Goal: Task Accomplishment & Management: Complete application form

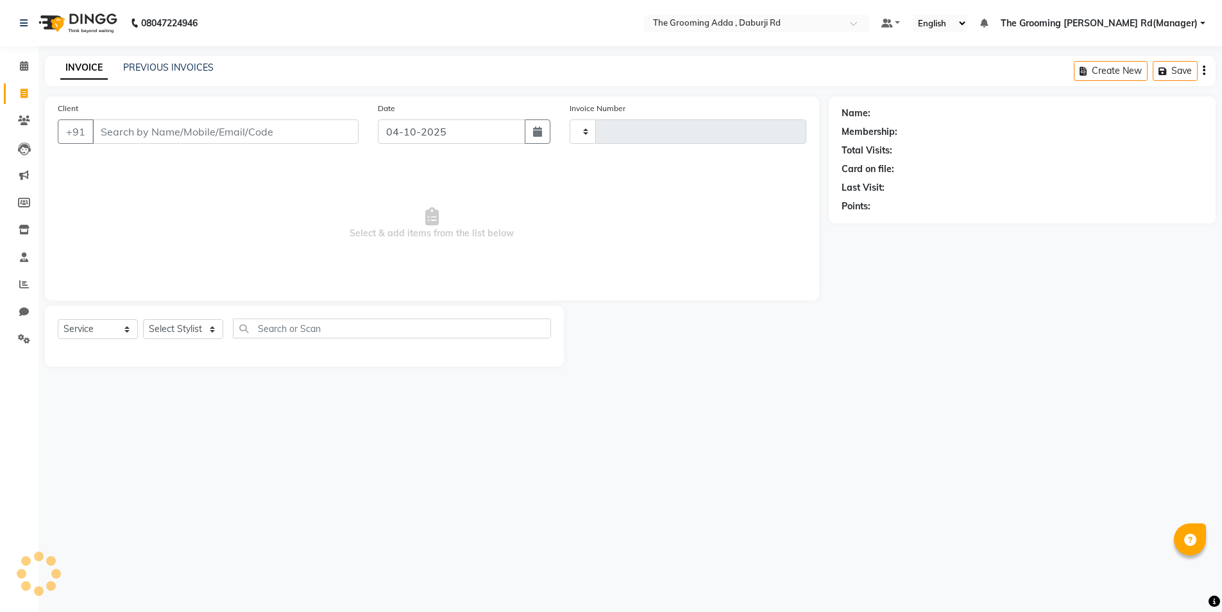
select select "service"
click at [143, 141] on input "Client" at bounding box center [225, 131] width 266 height 24
type input "2492"
select select "8001"
type input "8427264106"
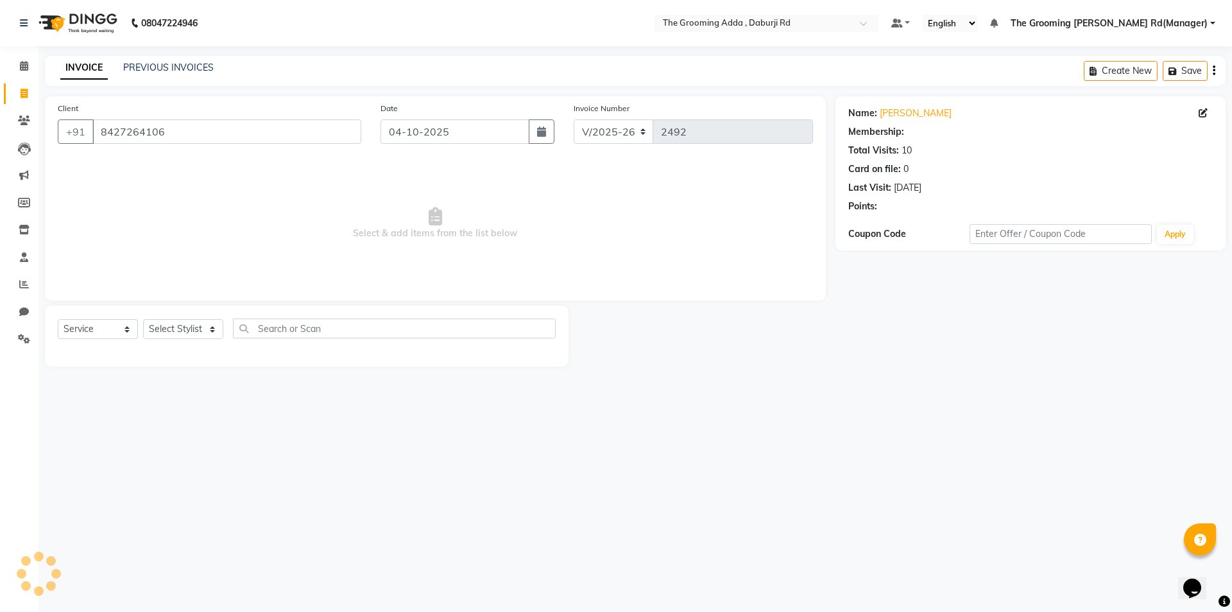
select select "1: Object"
click at [214, 321] on select "Select Stylist [PERSON_NAME] [PERSON_NAME] [PERSON_NAME] [PERSON_NAME] [PERSON_…" at bounding box center [203, 329] width 120 height 20
select select "79351"
click at [143, 319] on select "Select Stylist [PERSON_NAME] [PERSON_NAME] [PERSON_NAME] [PERSON_NAME] [PERSON_…" at bounding box center [203, 329] width 120 height 20
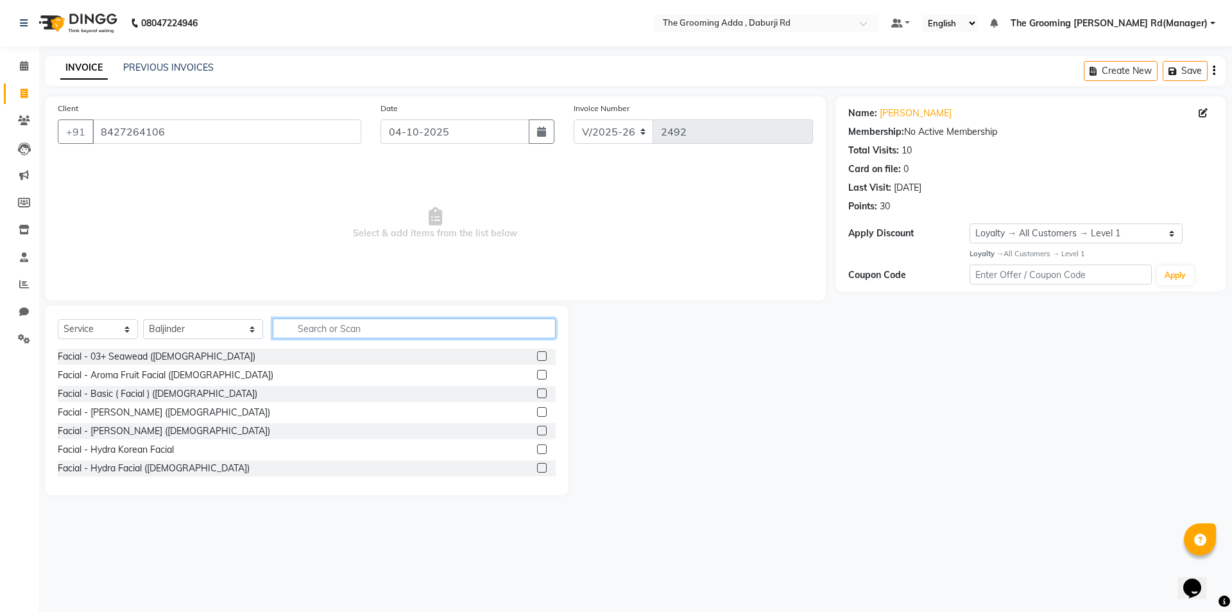
click at [302, 325] on input "text" at bounding box center [414, 328] width 283 height 20
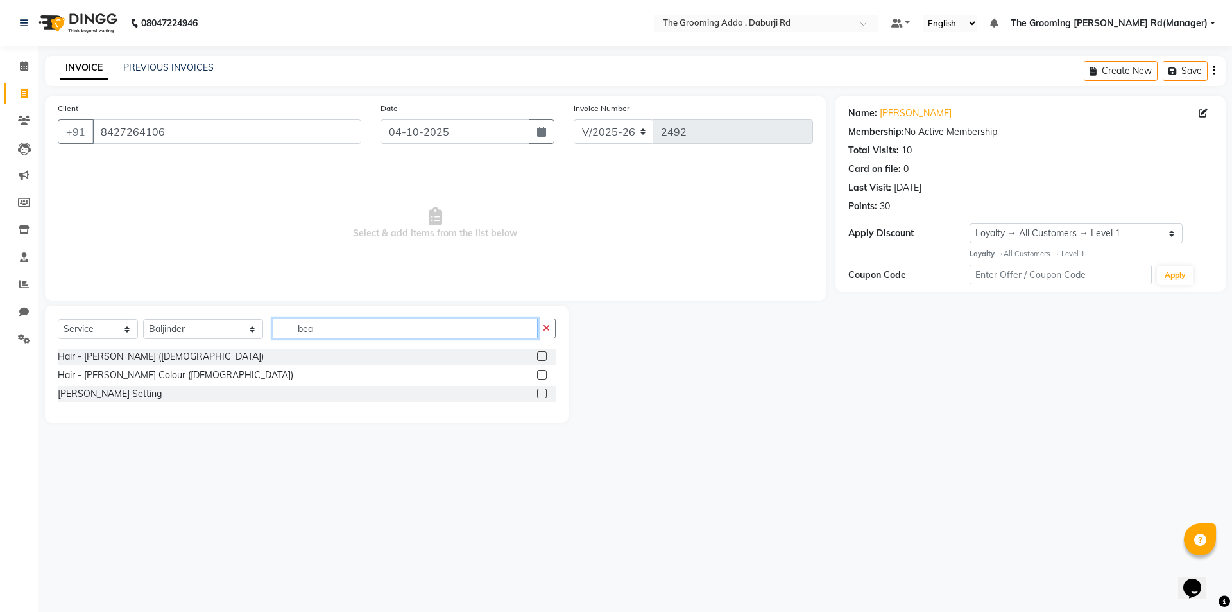
type input "bea"
click at [542, 357] on label at bounding box center [542, 356] width 10 height 10
click at [542, 357] on input "checkbox" at bounding box center [541, 356] width 8 height 8
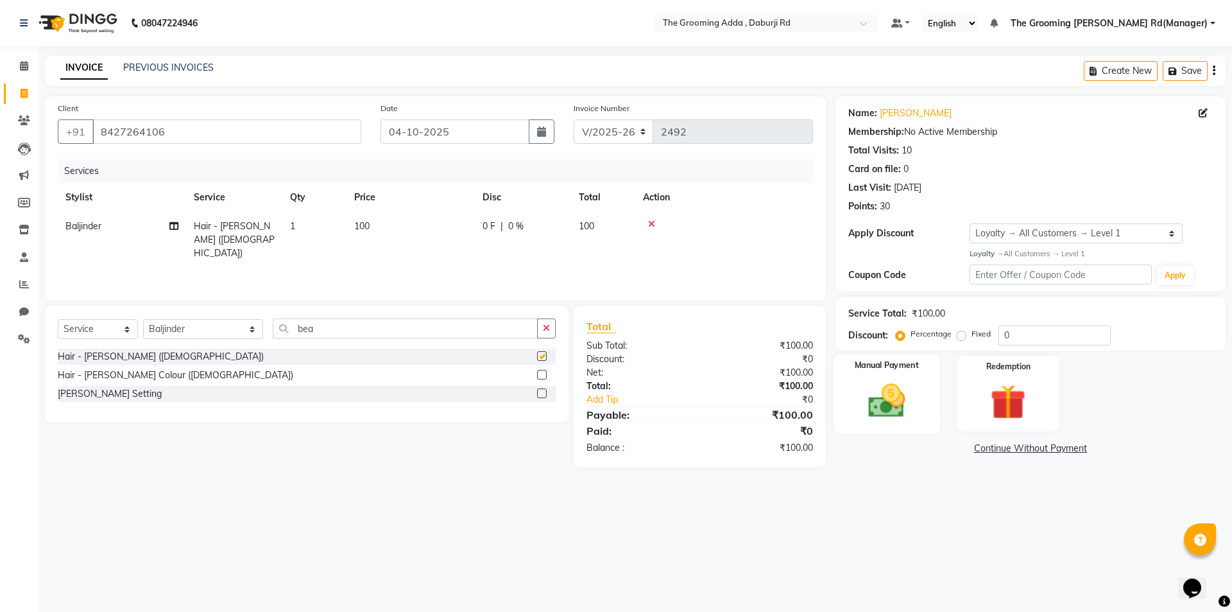
checkbox input "false"
click at [879, 404] on img at bounding box center [887, 400] width 60 height 42
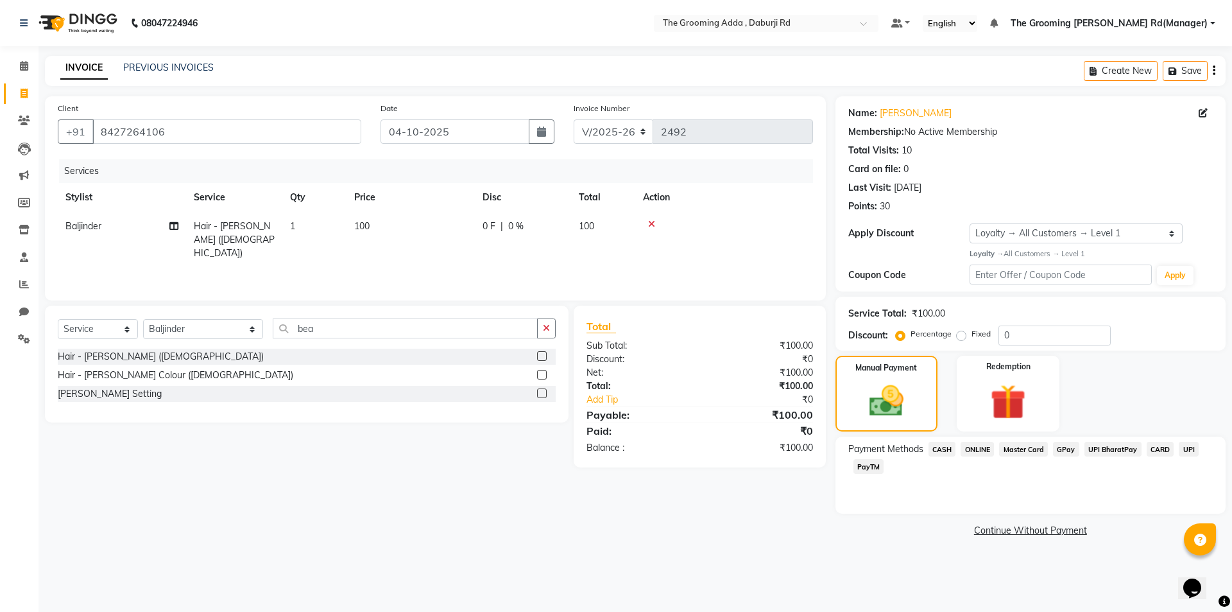
click at [934, 445] on span "CASH" at bounding box center [943, 448] width 28 height 15
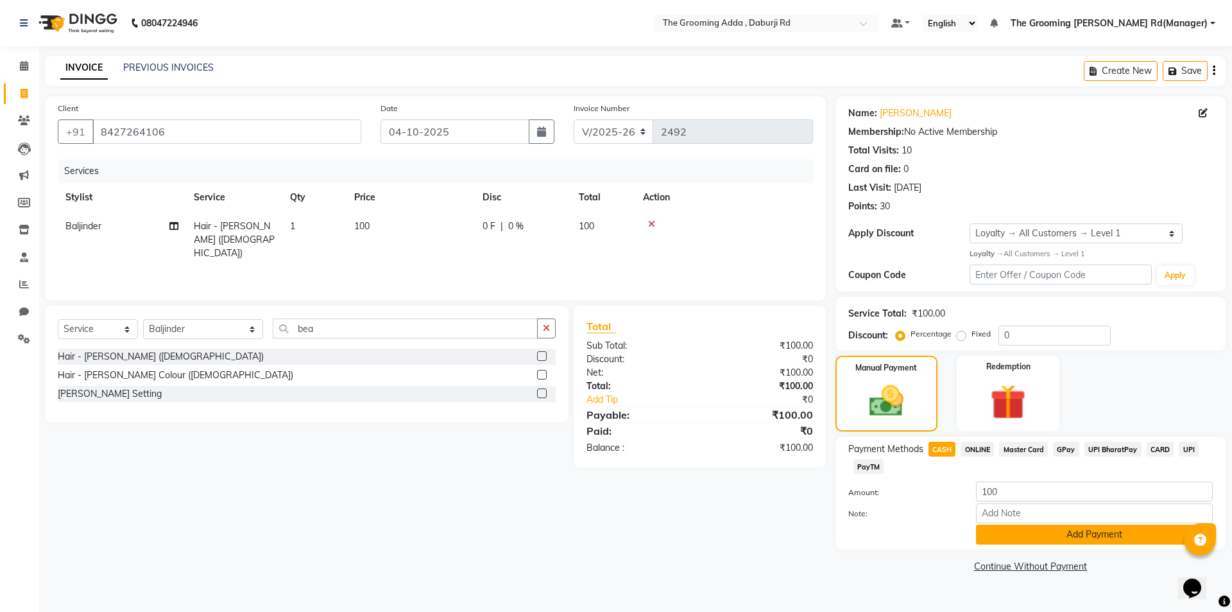
click at [988, 535] on button "Add Payment" at bounding box center [1094, 534] width 237 height 20
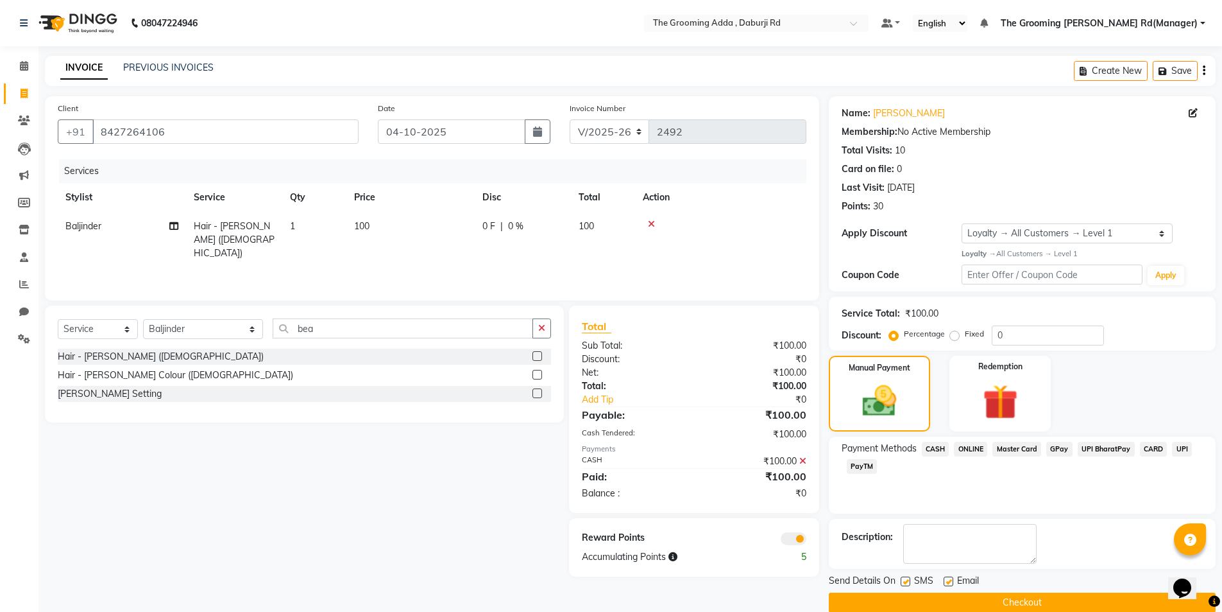
click at [948, 583] on label at bounding box center [949, 581] width 10 height 10
click at [948, 583] on input "checkbox" at bounding box center [948, 582] width 8 height 8
checkbox input "false"
click at [908, 580] on label at bounding box center [906, 581] width 10 height 10
click at [908, 580] on input "checkbox" at bounding box center [905, 582] width 8 height 8
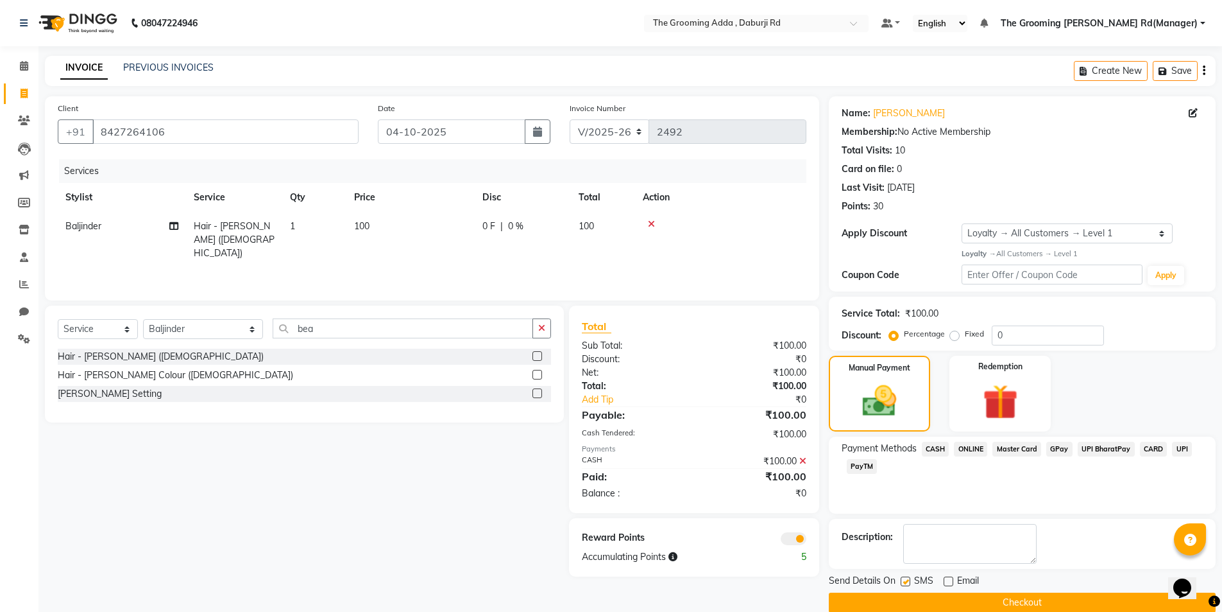
checkbox input "false"
click at [898, 601] on button "Checkout" at bounding box center [1022, 602] width 387 height 20
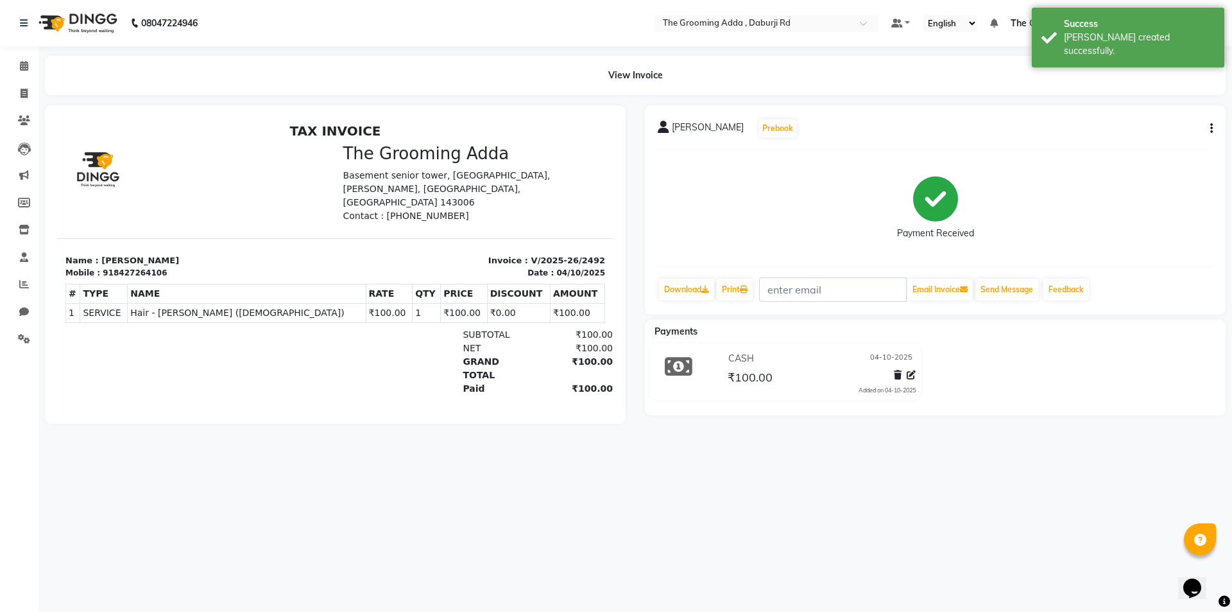
select select "service"
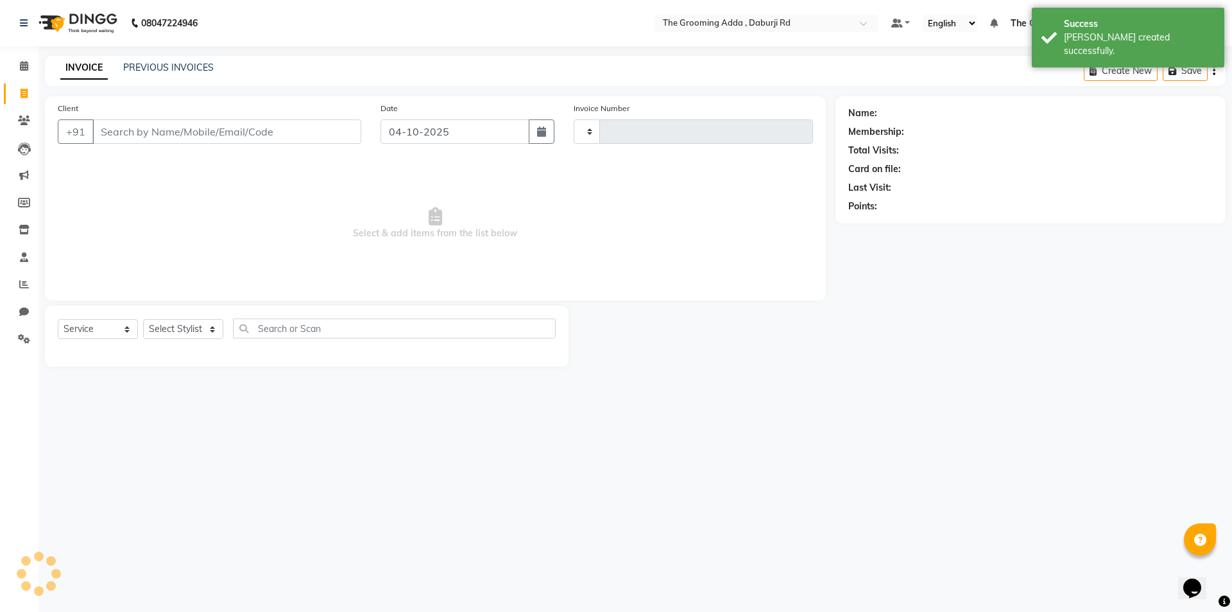
type input "2493"
select select "8001"
click at [203, 124] on input "Client" at bounding box center [226, 131] width 269 height 24
paste input "7986780824"
type input "7986780824"
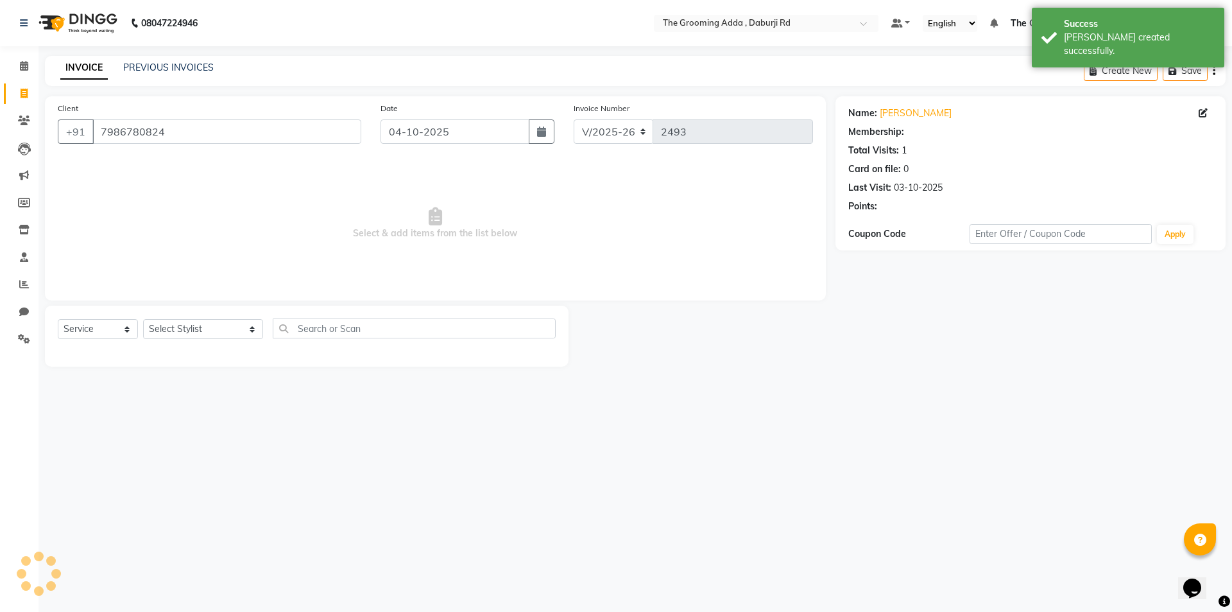
select select "1: Object"
click at [212, 325] on select "Select Stylist [PERSON_NAME] [PERSON_NAME] [PERSON_NAME] [PERSON_NAME] [PERSON_…" at bounding box center [203, 329] width 120 height 20
select select "79353"
click at [143, 319] on select "Select Stylist [PERSON_NAME] [PERSON_NAME] [PERSON_NAME] [PERSON_NAME] [PERSON_…" at bounding box center [203, 329] width 120 height 20
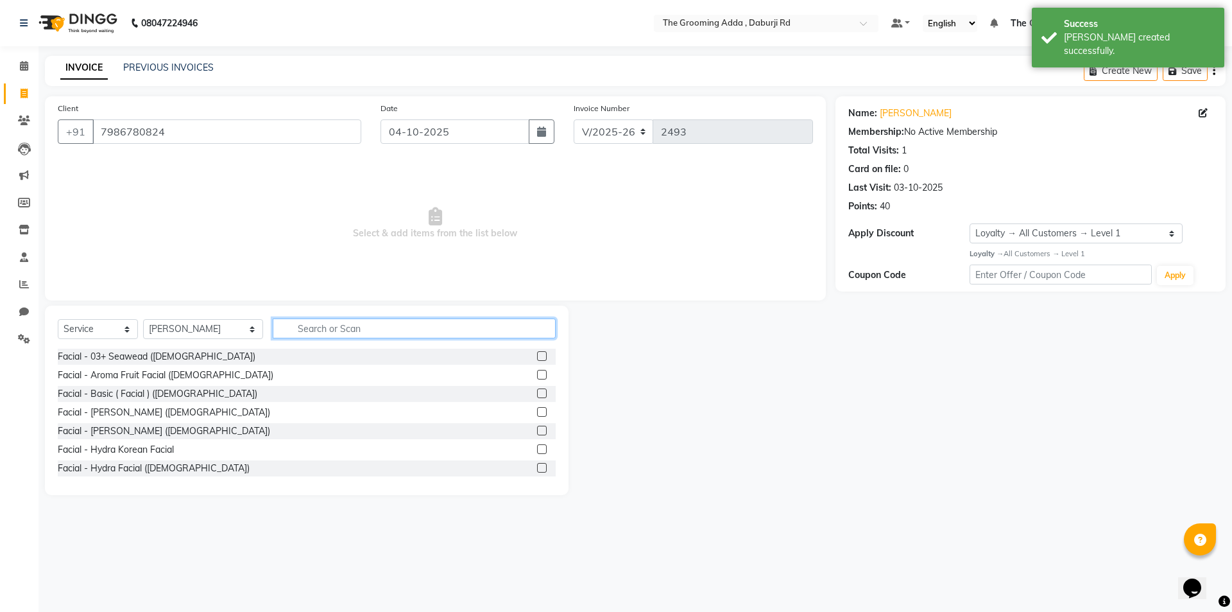
click at [300, 337] on input "text" at bounding box center [414, 328] width 283 height 20
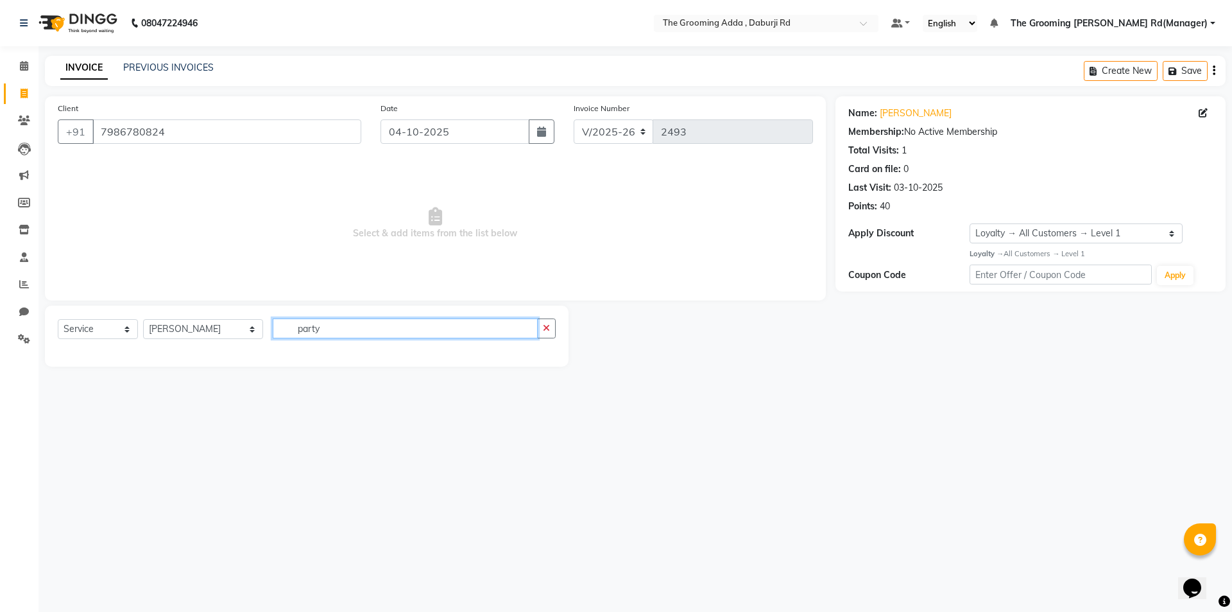
drag, startPoint x: 338, startPoint y: 328, endPoint x: 255, endPoint y: 345, distance: 84.4
click at [255, 345] on div "Select Service Product Membership Package Voucher Prepaid Gift Card Select Styl…" at bounding box center [307, 333] width 498 height 30
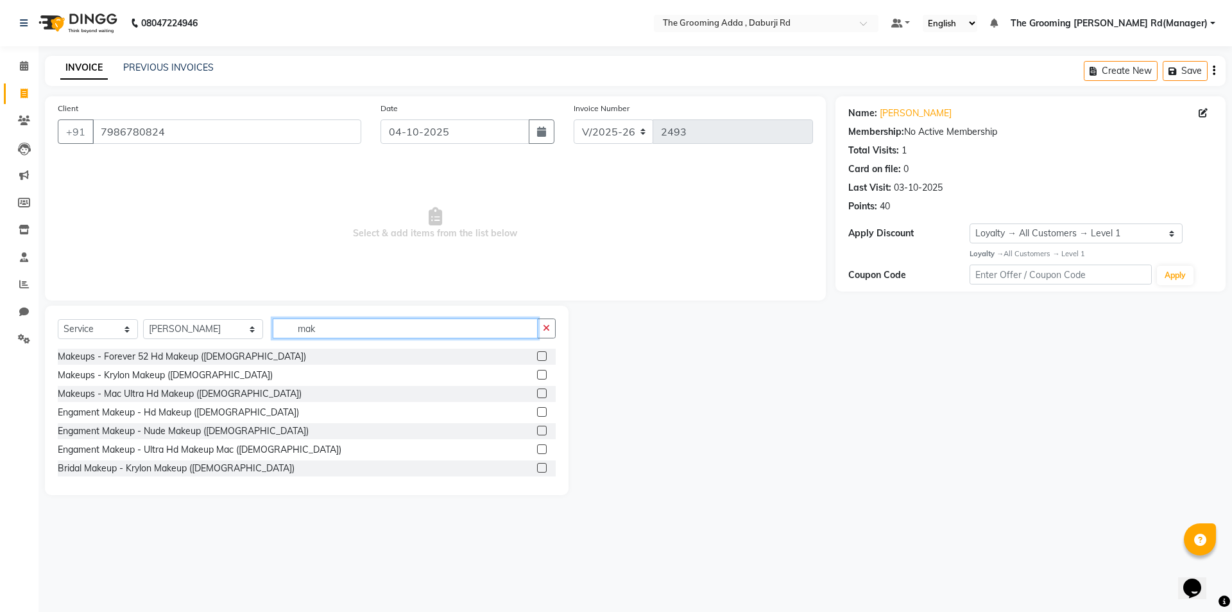
type input "mak"
click at [537, 353] on label at bounding box center [542, 356] width 10 height 10
click at [537, 353] on input "checkbox" at bounding box center [541, 356] width 8 height 8
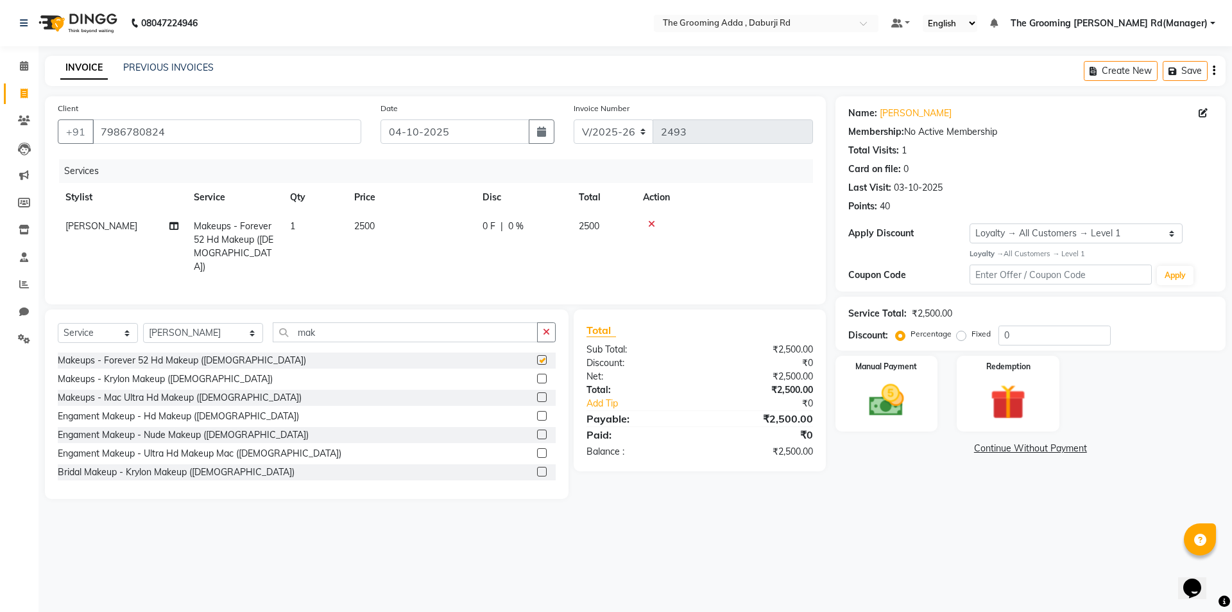
checkbox input "false"
click at [171, 222] on icon at bounding box center [173, 225] width 9 height 9
select select "79353"
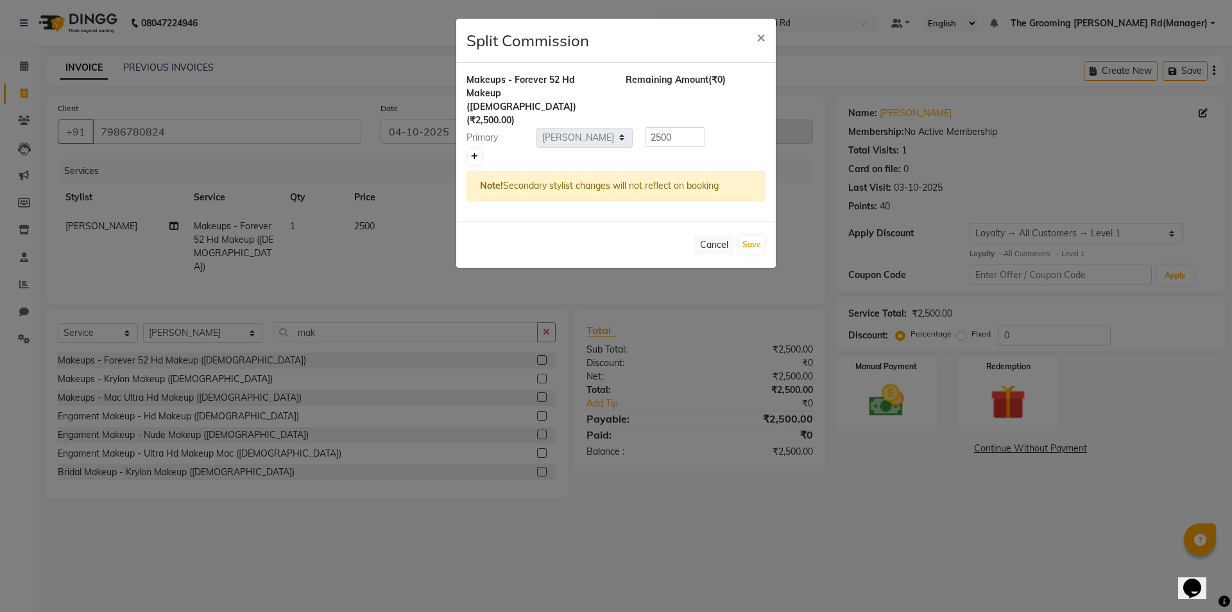
click at [476, 153] on icon at bounding box center [474, 157] width 7 height 8
type input "1250"
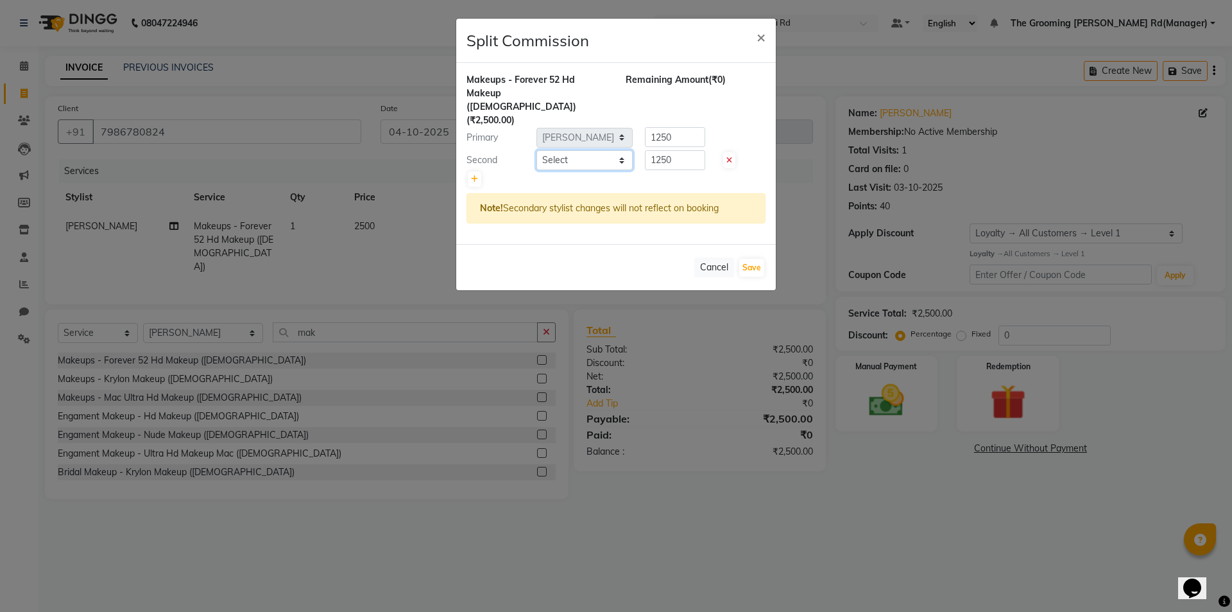
click at [606, 150] on select "Select [PERSON_NAME] [PERSON_NAME] [PERSON_NAME] [PERSON_NAME] [PERSON_NAME] [P…" at bounding box center [584, 160] width 96 height 20
select select "79344"
click at [536, 150] on select "Select [PERSON_NAME] [PERSON_NAME] [PERSON_NAME] [PERSON_NAME] [PERSON_NAME] [P…" at bounding box center [584, 160] width 96 height 20
click at [751, 259] on button "Save" at bounding box center [751, 268] width 25 height 18
select select "Select"
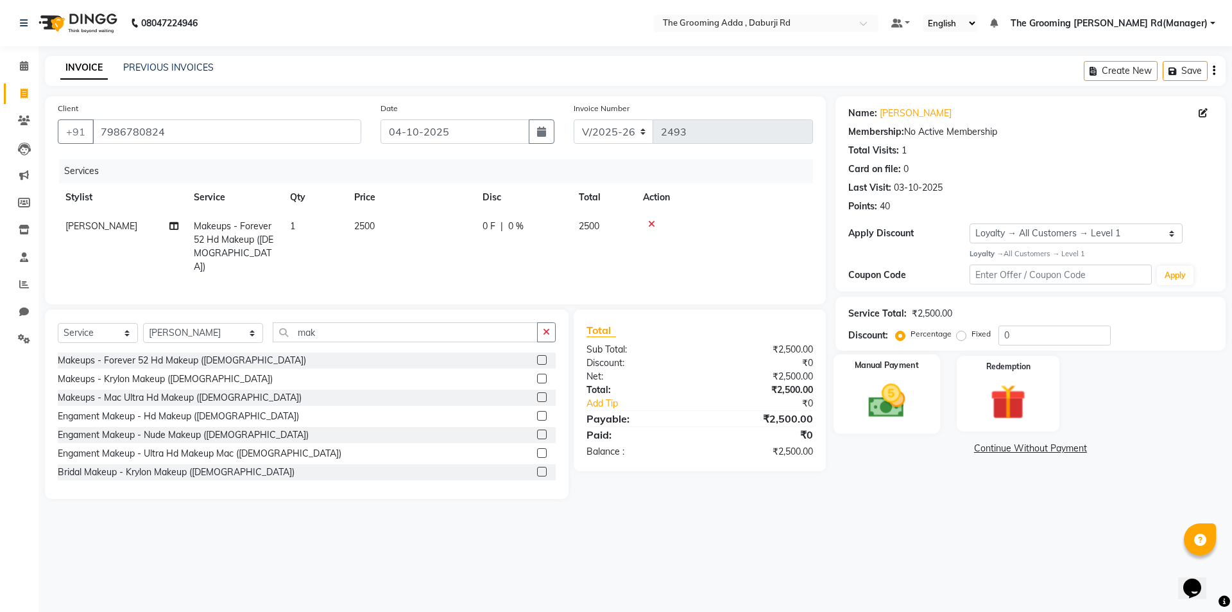
click at [881, 399] on img at bounding box center [887, 400] width 60 height 42
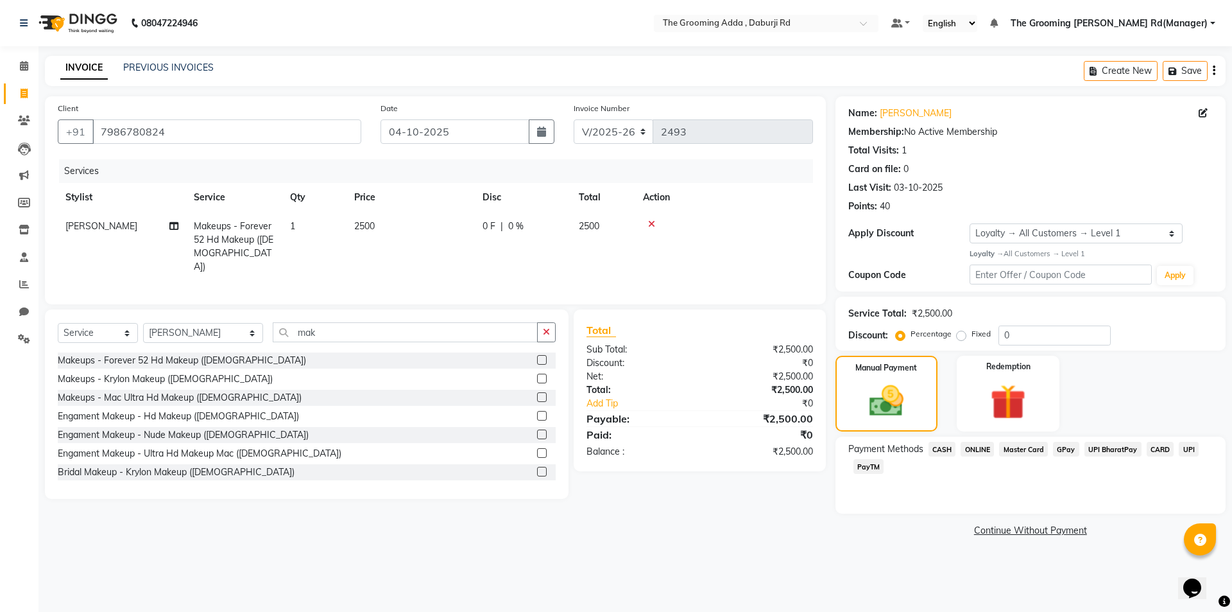
click at [935, 452] on span "CASH" at bounding box center [943, 448] width 28 height 15
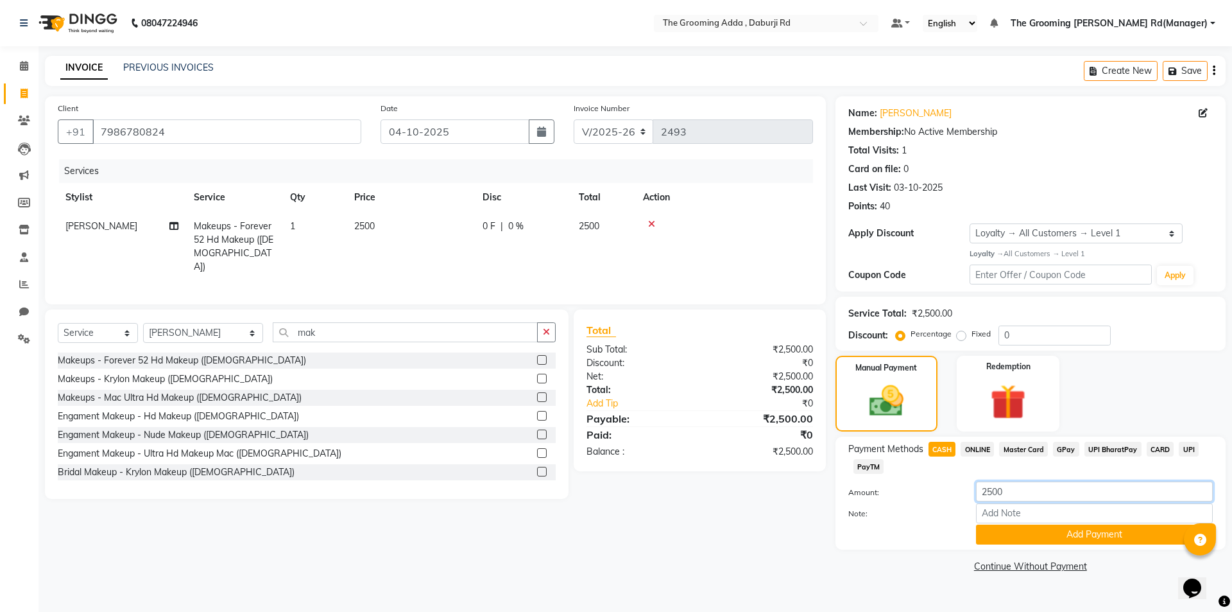
drag, startPoint x: 1017, startPoint y: 486, endPoint x: 966, endPoint y: 496, distance: 51.7
click at [966, 496] on div "2500" at bounding box center [1094, 491] width 256 height 20
type input "1000"
click at [1006, 541] on button "Add Payment" at bounding box center [1094, 534] width 237 height 20
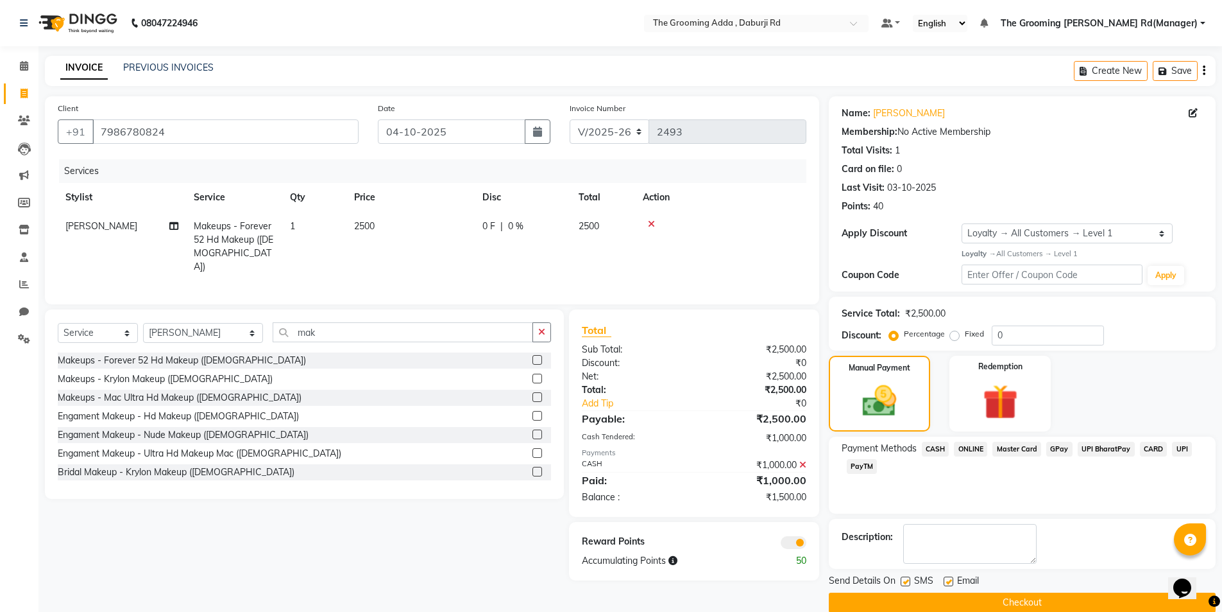
click at [974, 447] on span "ONLINE" at bounding box center [970, 448] width 33 height 15
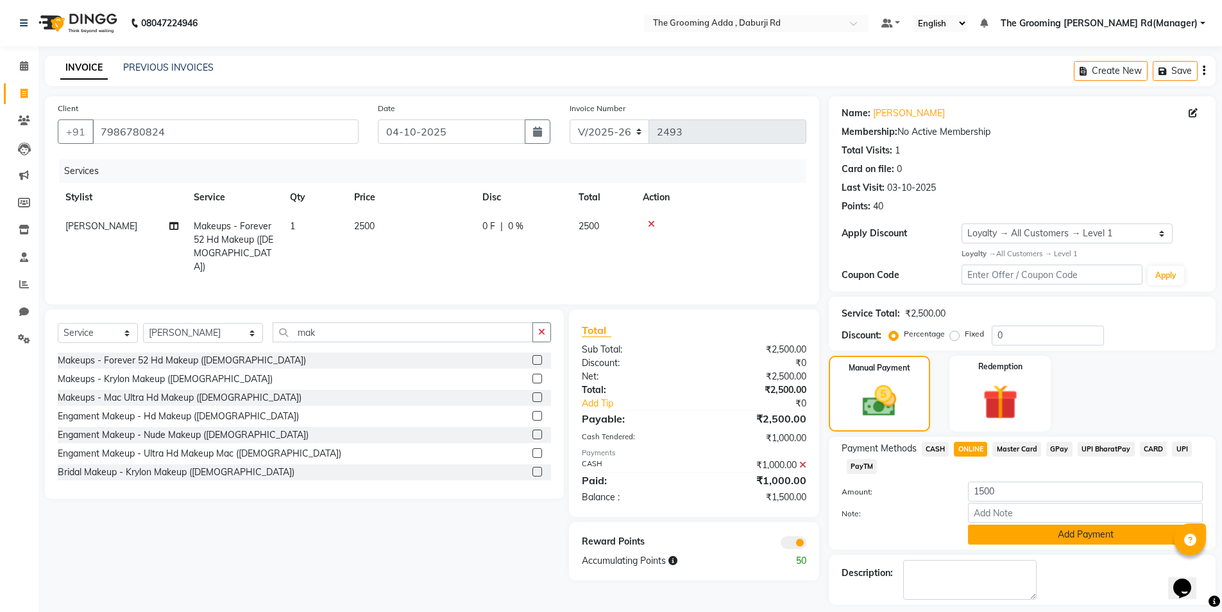
click at [973, 533] on button "Add Payment" at bounding box center [1085, 534] width 235 height 20
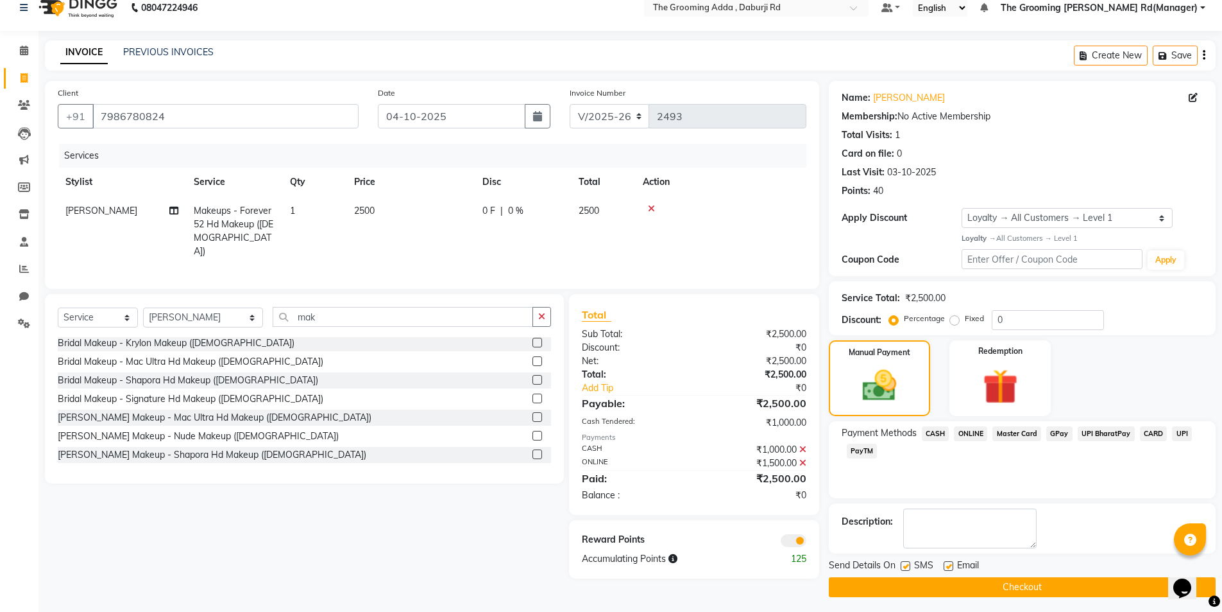
scroll to position [20, 0]
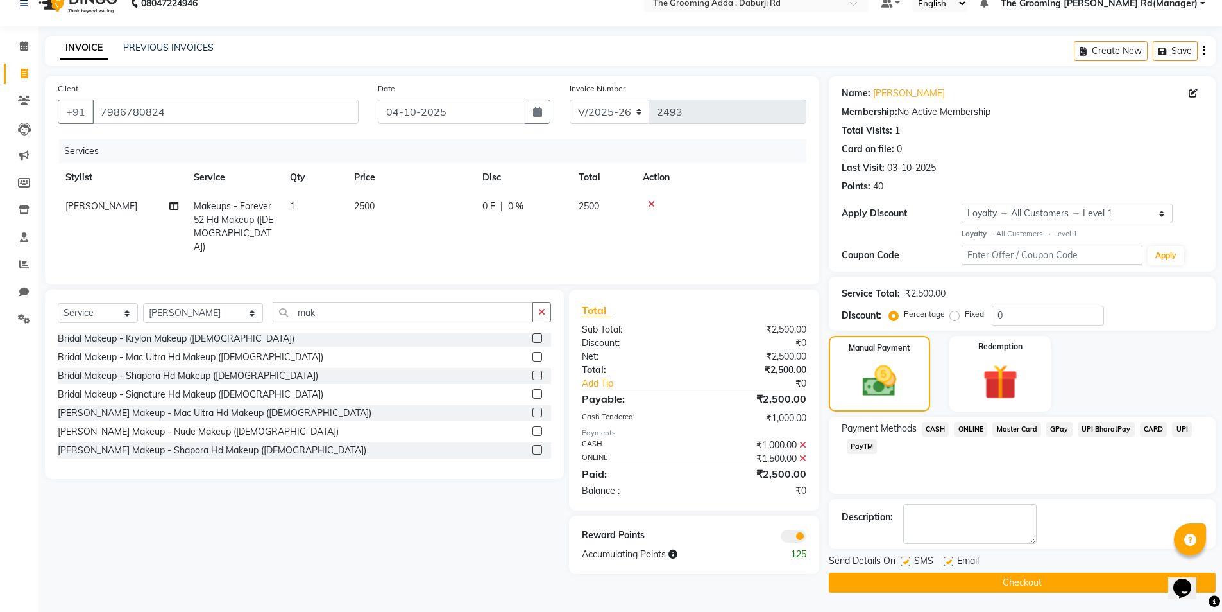
click at [949, 559] on label at bounding box center [949, 561] width 10 height 10
click at [949, 559] on input "checkbox" at bounding box center [948, 562] width 8 height 8
checkbox input "false"
click at [905, 562] on label at bounding box center [906, 561] width 10 height 10
click at [905, 562] on input "checkbox" at bounding box center [905, 562] width 8 height 8
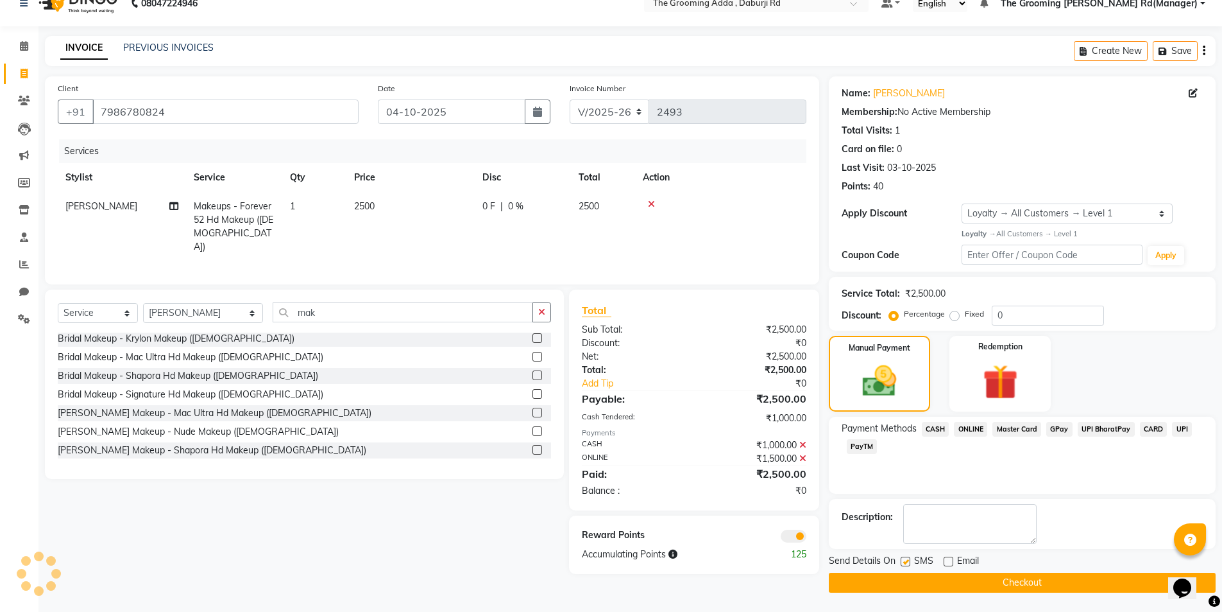
checkbox input "false"
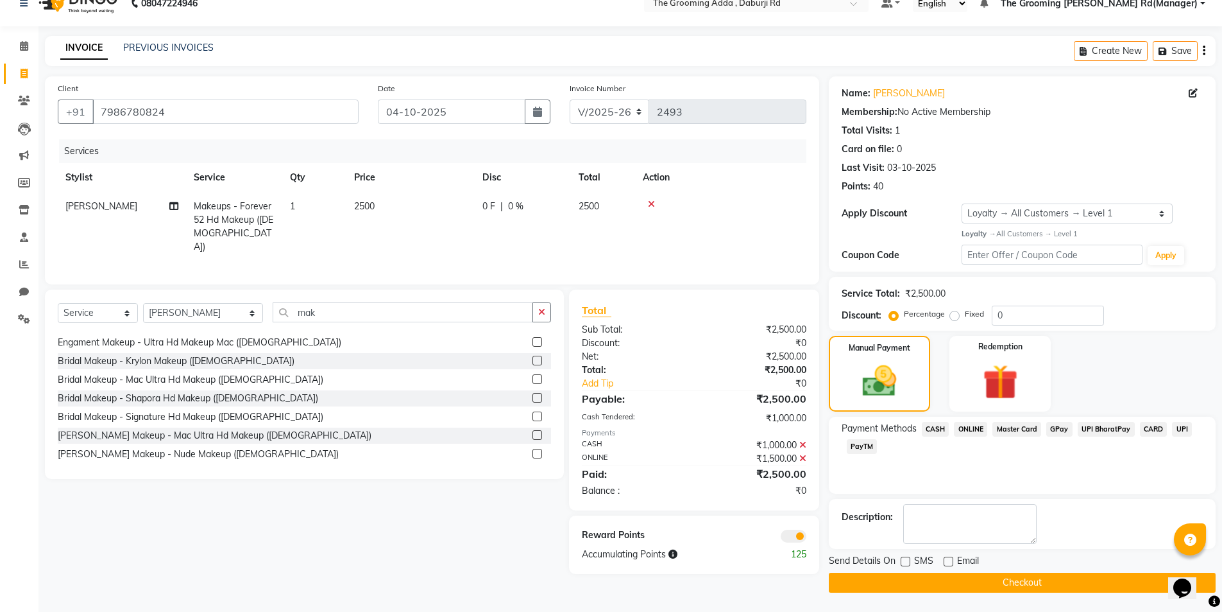
scroll to position [114, 0]
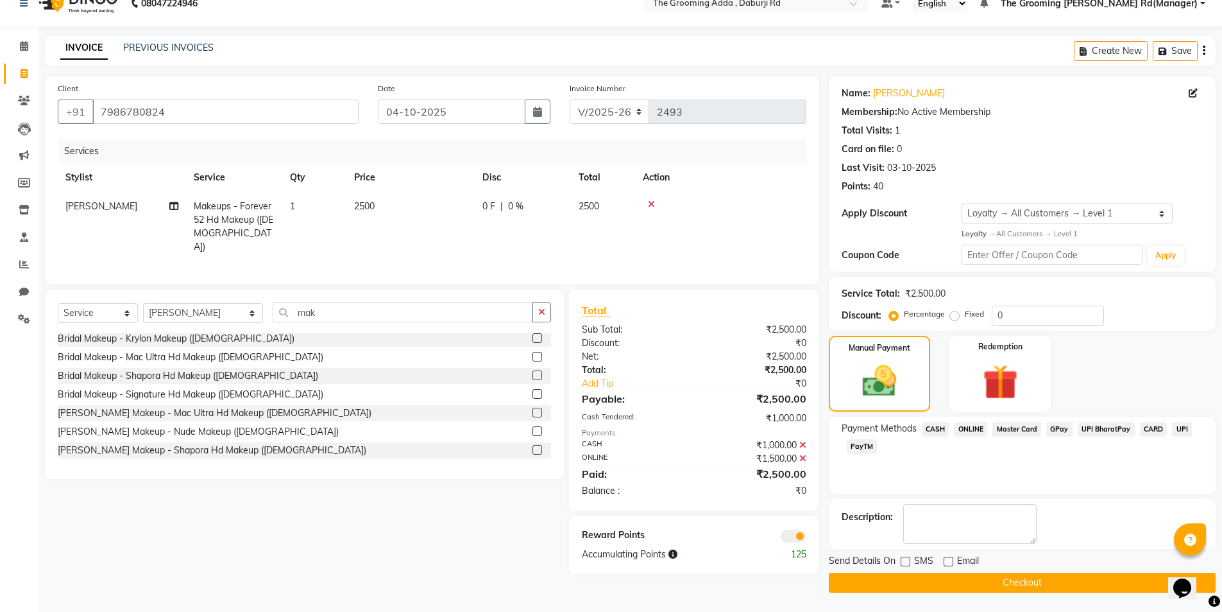
click at [986, 581] on button "Checkout" at bounding box center [1022, 582] width 387 height 20
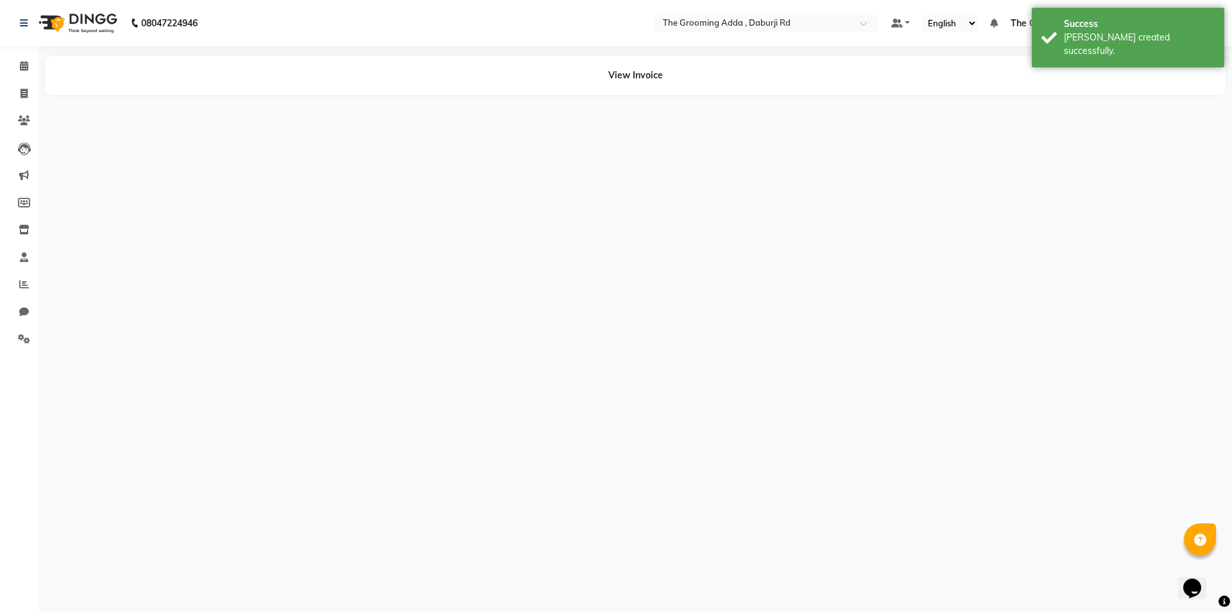
select select "79353"
select select "79344"
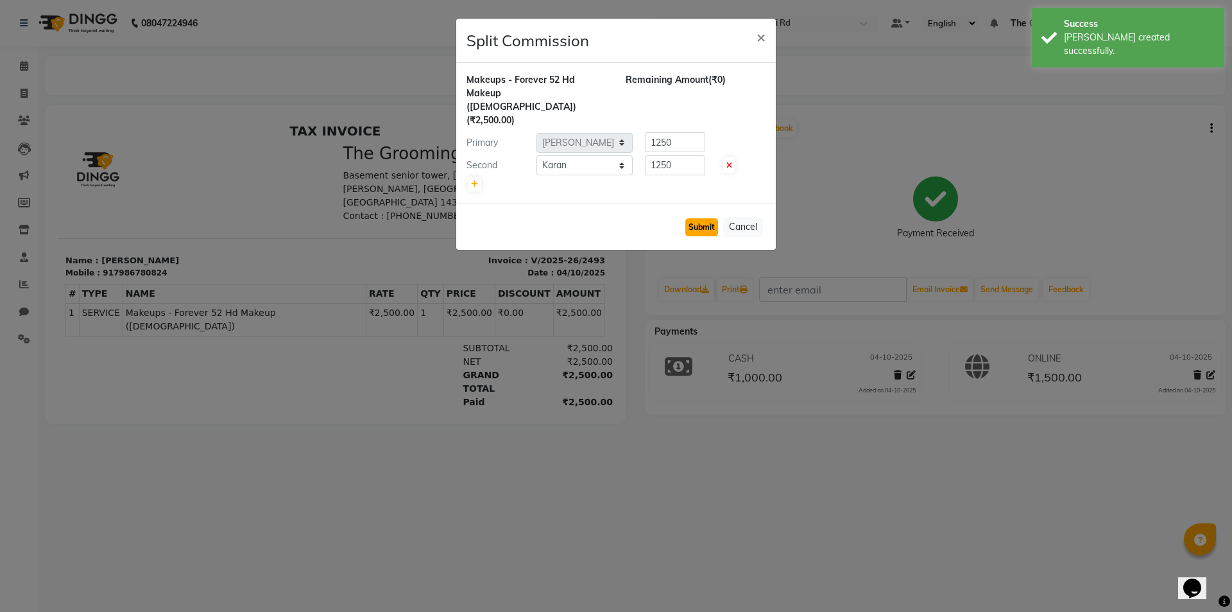
click at [696, 218] on button "Submit" at bounding box center [701, 227] width 33 height 18
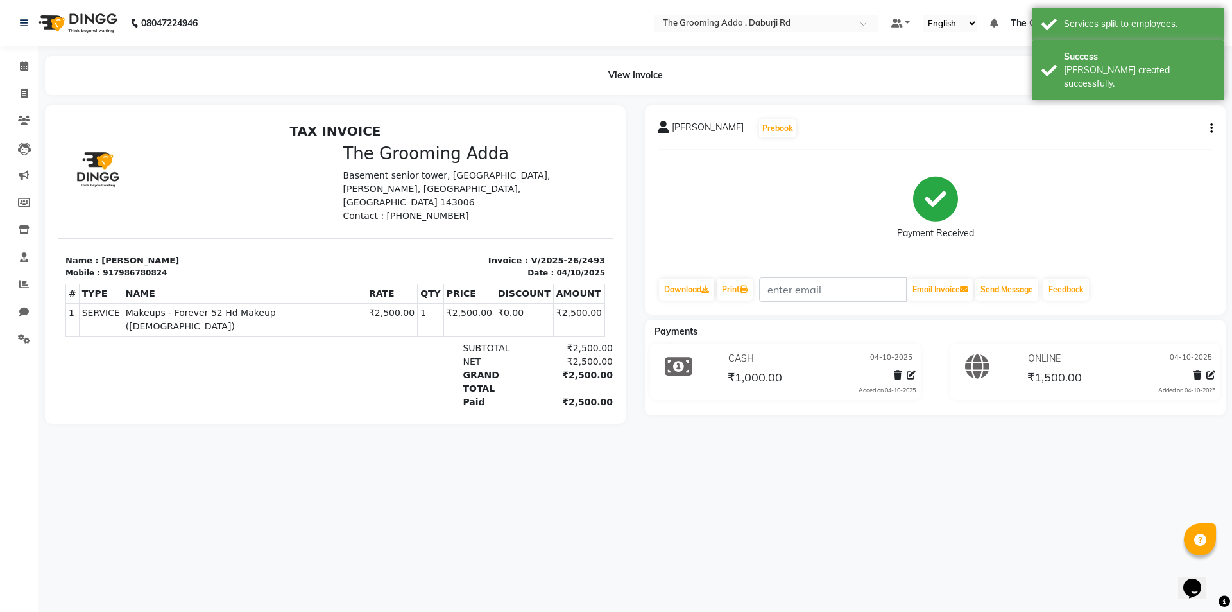
select select "service"
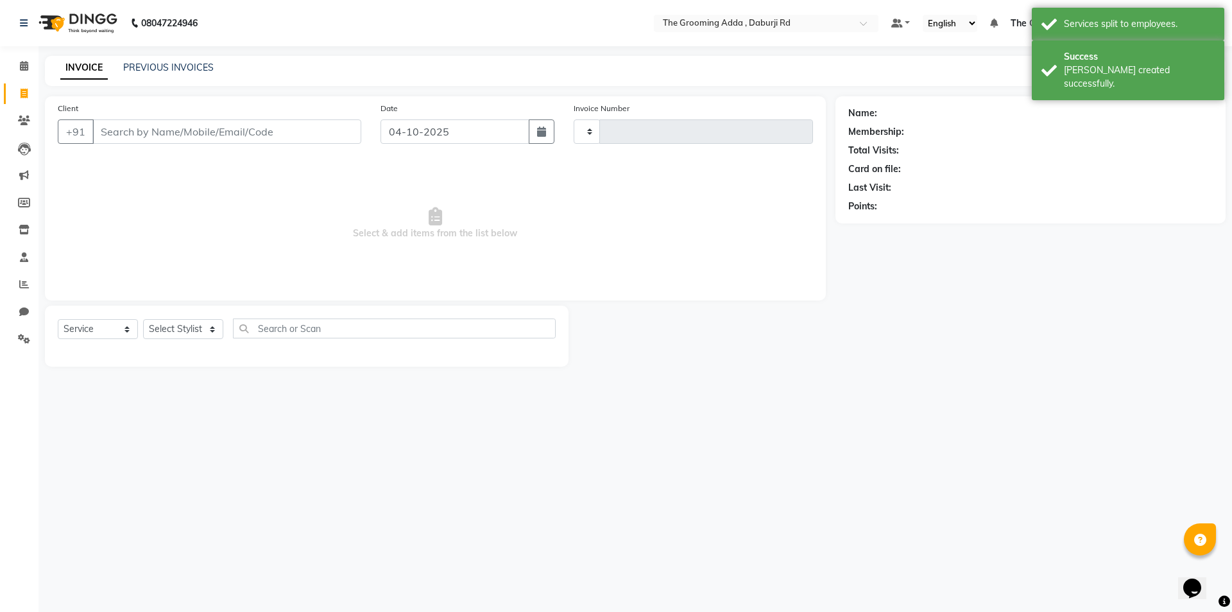
type input "2494"
select select "8001"
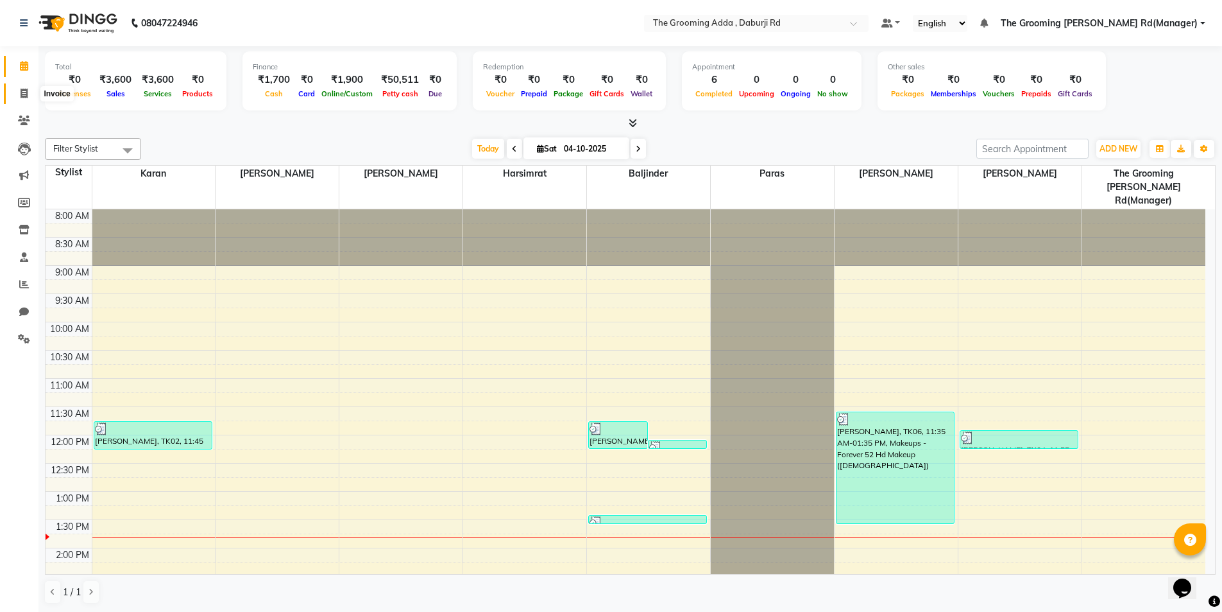
click at [28, 93] on icon at bounding box center [24, 94] width 7 height 10
select select "service"
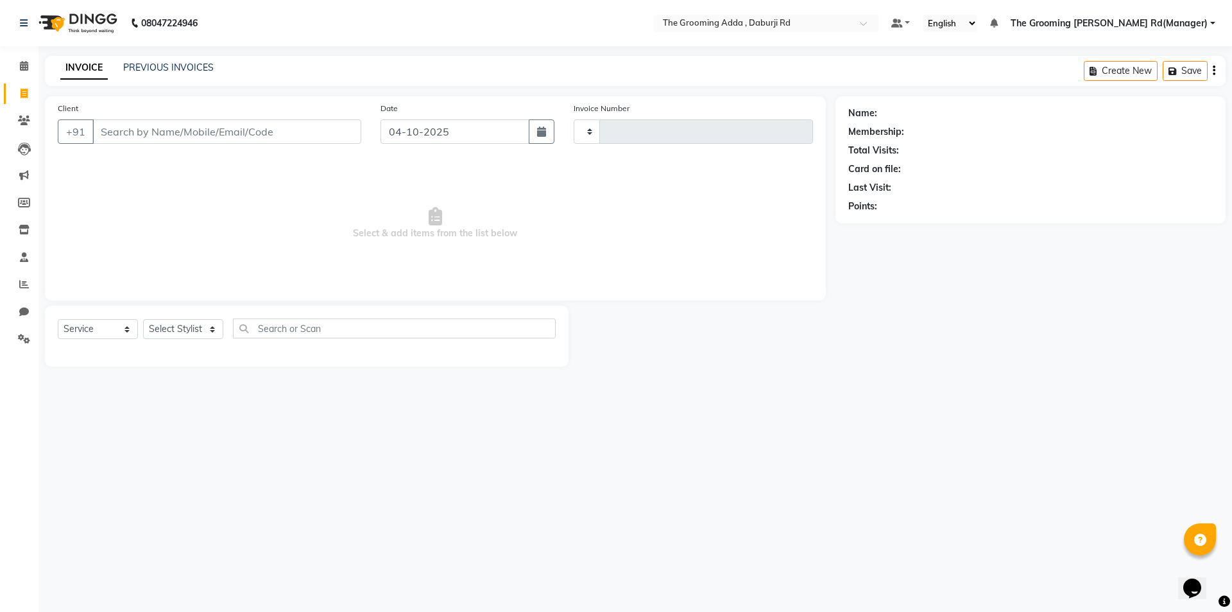
click at [137, 117] on div "Client +91" at bounding box center [209, 127] width 323 height 53
select select "8001"
type input "2494"
click at [135, 123] on input "Client" at bounding box center [226, 131] width 269 height 24
paste input "9876158806"
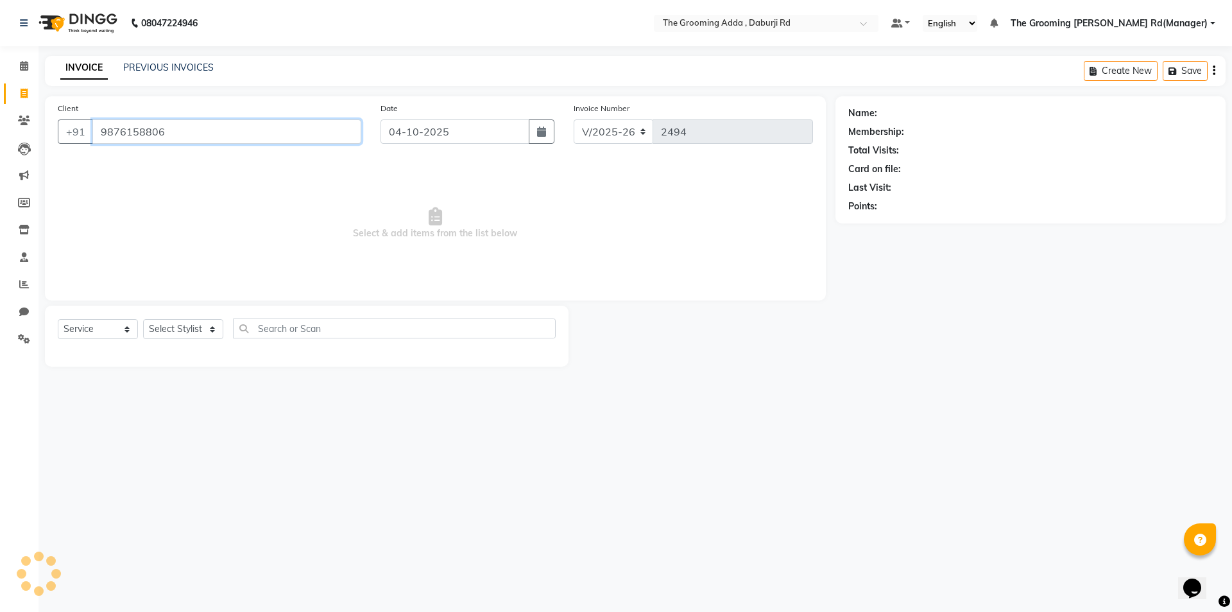
type input "9876158806"
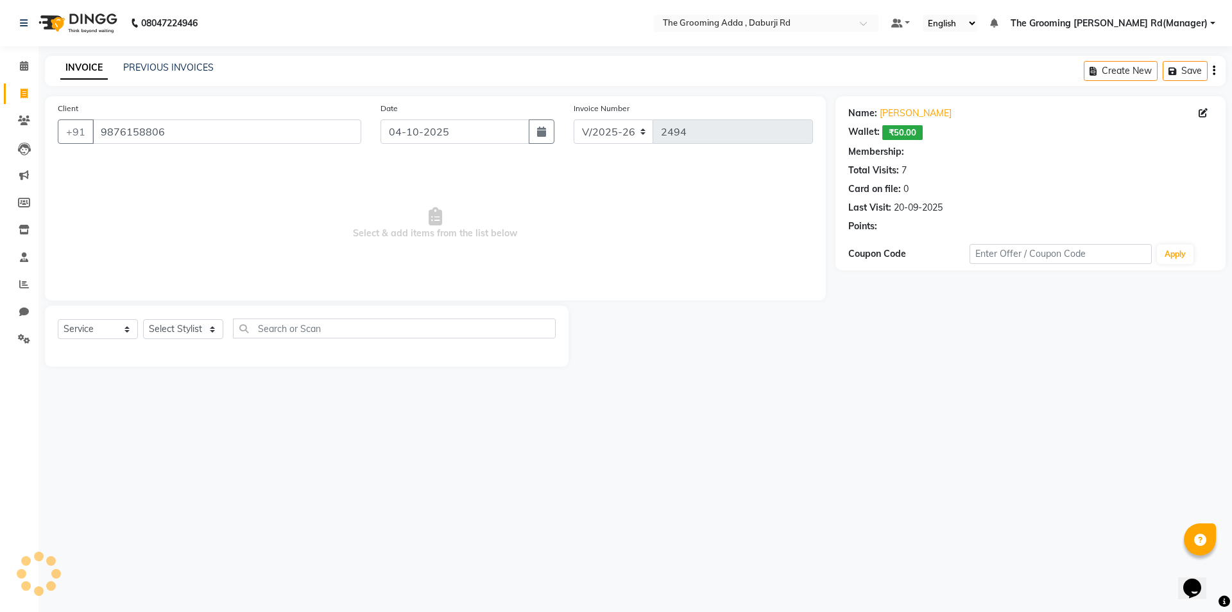
select select "1: Object"
click at [171, 327] on select "Select Stylist [PERSON_NAME] [PERSON_NAME] [PERSON_NAME] [PERSON_NAME] [PERSON_…" at bounding box center [203, 329] width 120 height 20
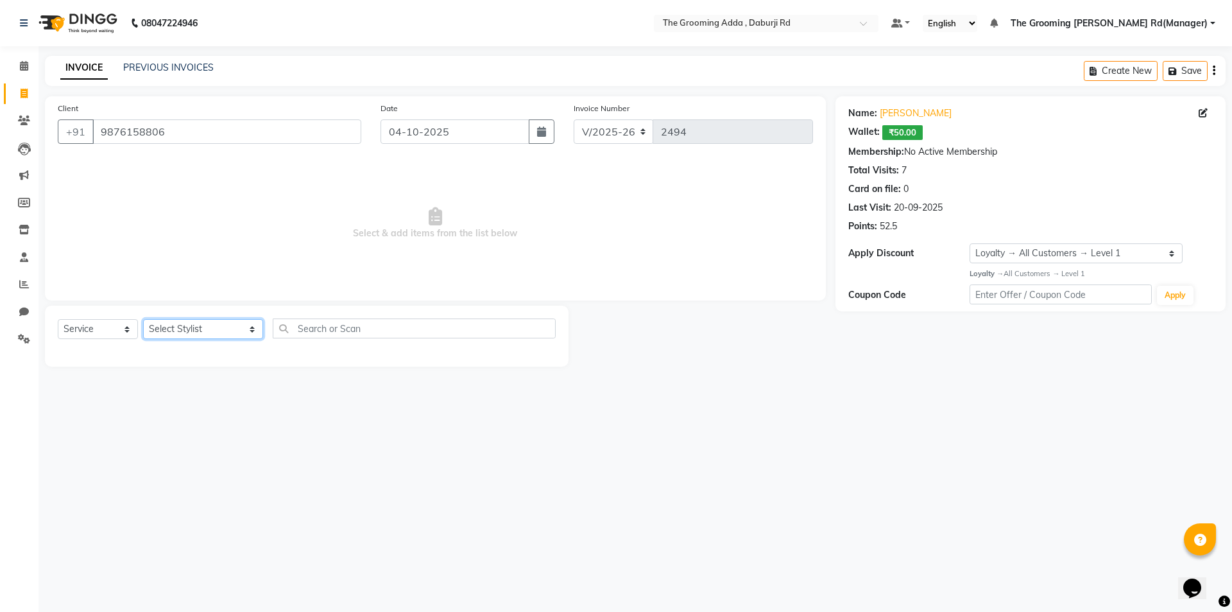
select select "79355"
click at [143, 319] on select "Select Stylist [PERSON_NAME] [PERSON_NAME] [PERSON_NAME] [PERSON_NAME] [PERSON_…" at bounding box center [203, 329] width 120 height 20
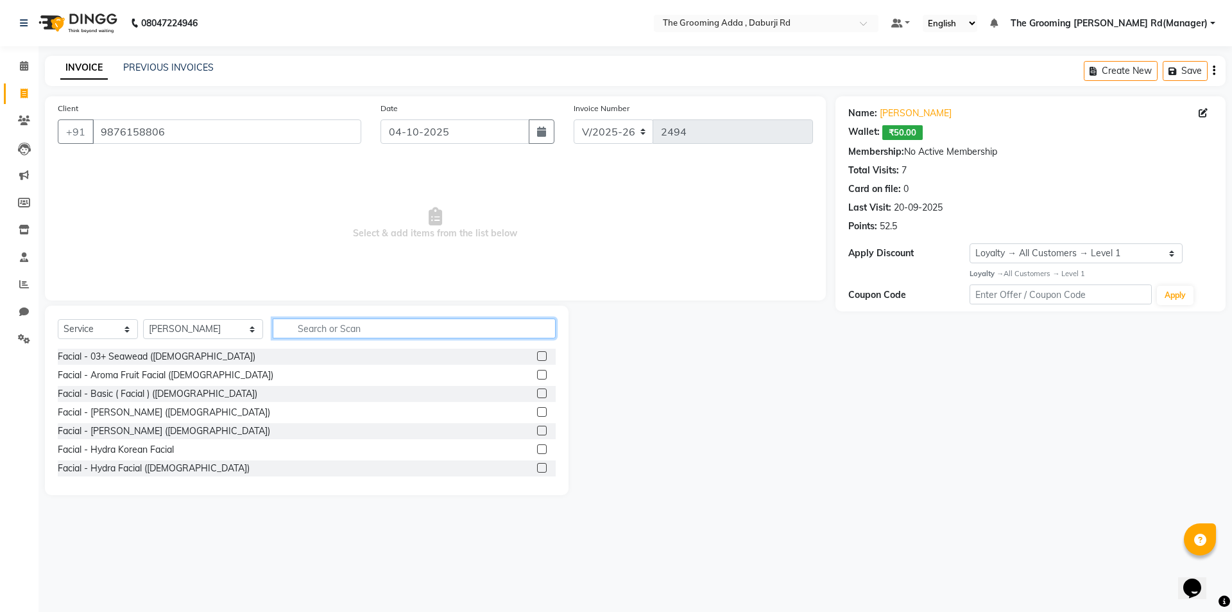
click at [304, 322] on input "text" at bounding box center [414, 328] width 283 height 20
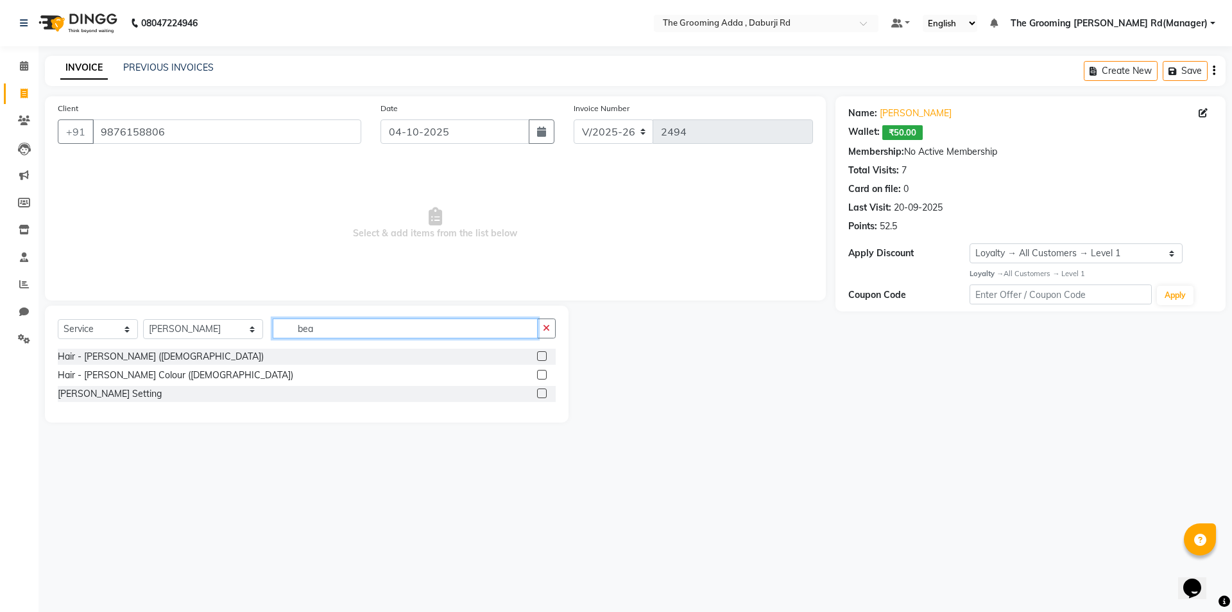
type input "bea"
click at [544, 355] on label at bounding box center [542, 356] width 10 height 10
click at [544, 355] on input "checkbox" at bounding box center [541, 356] width 8 height 8
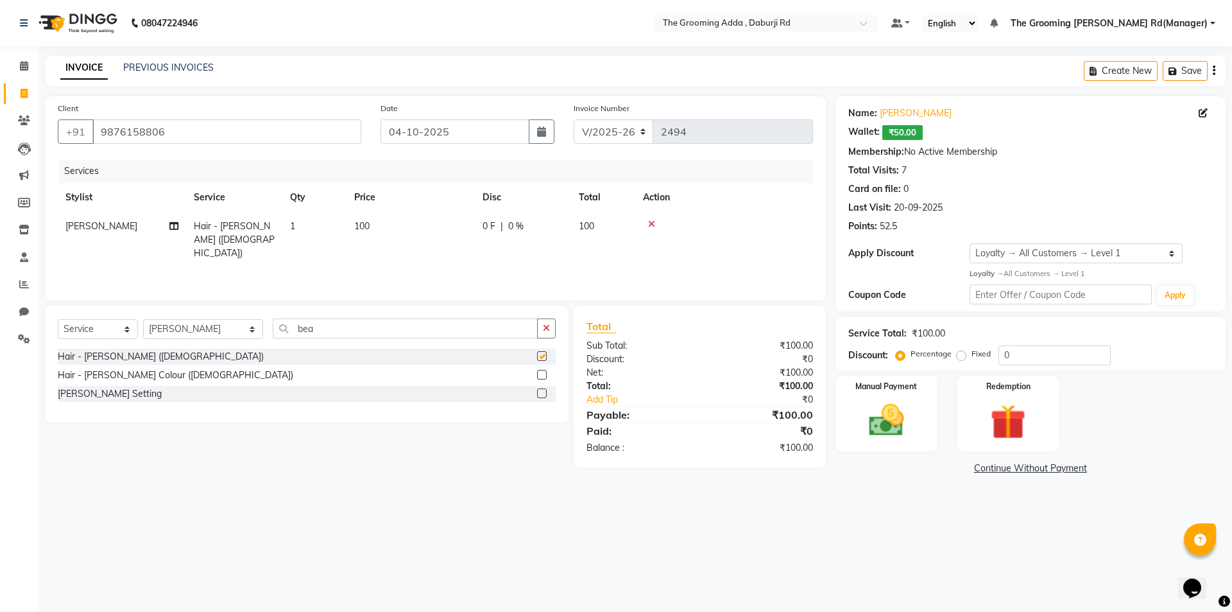
checkbox input "false"
click at [536, 379] on div "Hair - [PERSON_NAME] Colour ([DEMOGRAPHIC_DATA])" at bounding box center [307, 375] width 498 height 16
click at [540, 373] on label at bounding box center [542, 375] width 10 height 10
click at [540, 373] on input "checkbox" at bounding box center [541, 375] width 8 height 8
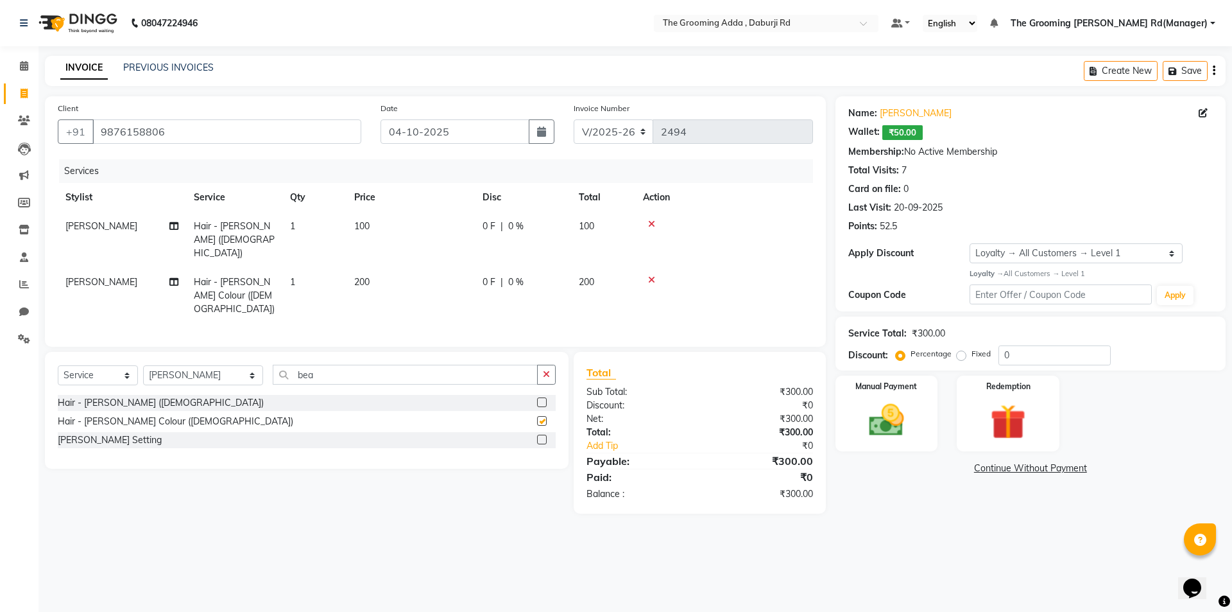
checkbox input "false"
click at [338, 268] on td "1" at bounding box center [314, 296] width 64 height 56
select select "79355"
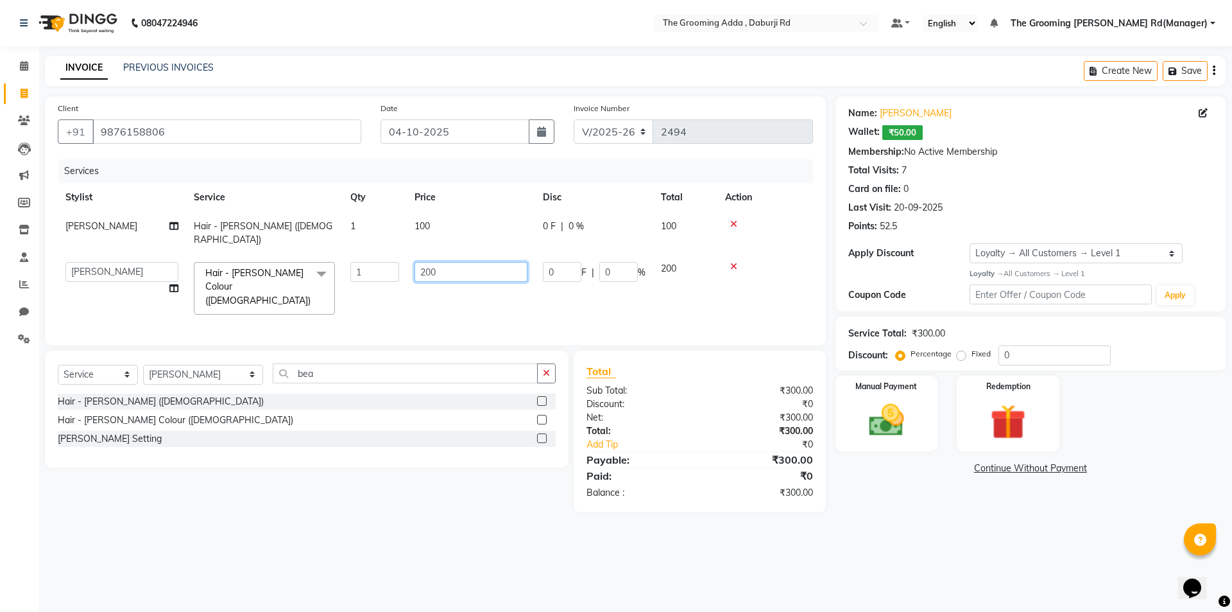
drag, startPoint x: 441, startPoint y: 259, endPoint x: 424, endPoint y: 264, distance: 17.5
click at [424, 264] on input "200" at bounding box center [471, 272] width 113 height 20
type input "250"
click at [986, 542] on div "08047224946 Select Location × The Grooming Adda , Daburji Rd Default Panel My P…" at bounding box center [616, 306] width 1232 height 612
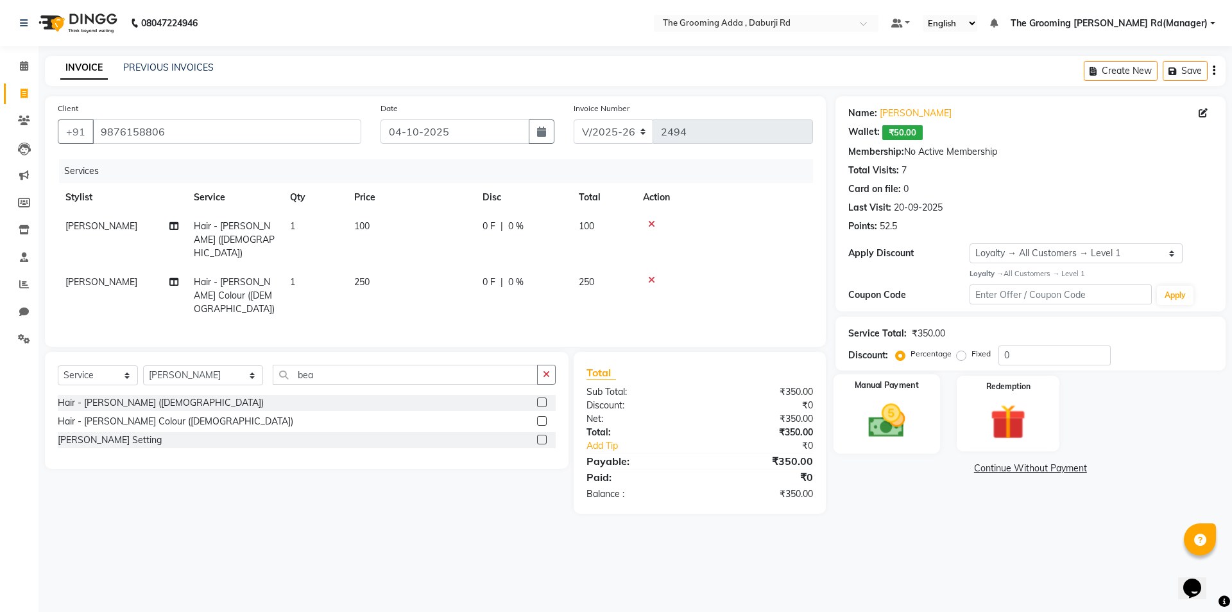
click at [880, 438] on img at bounding box center [887, 420] width 60 height 42
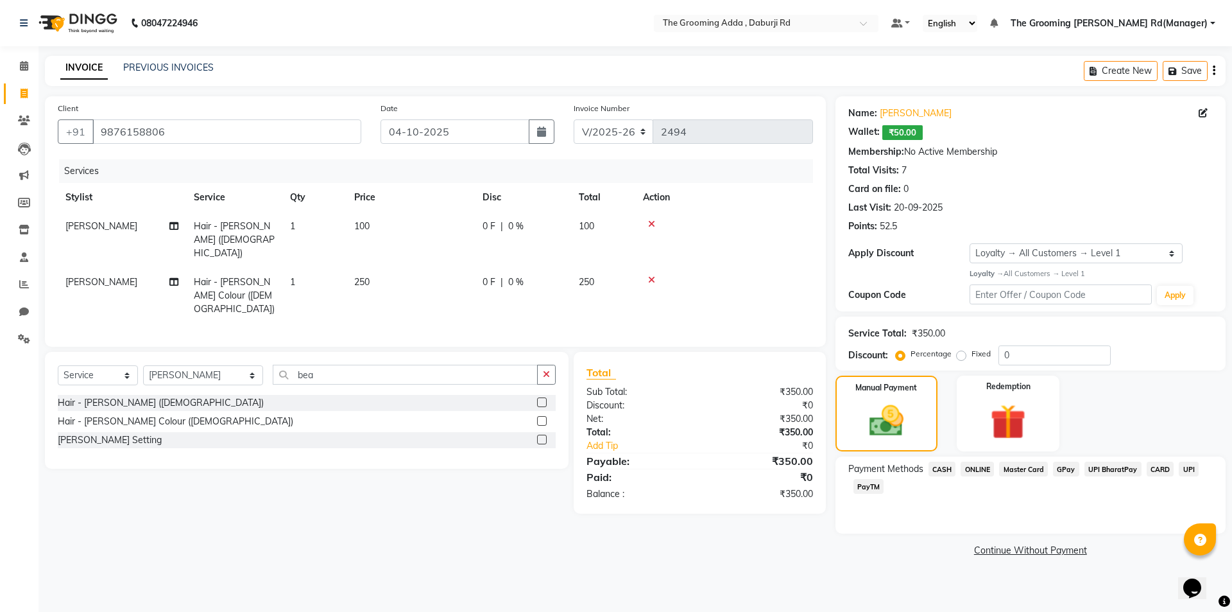
click at [941, 465] on span "CASH" at bounding box center [943, 468] width 28 height 15
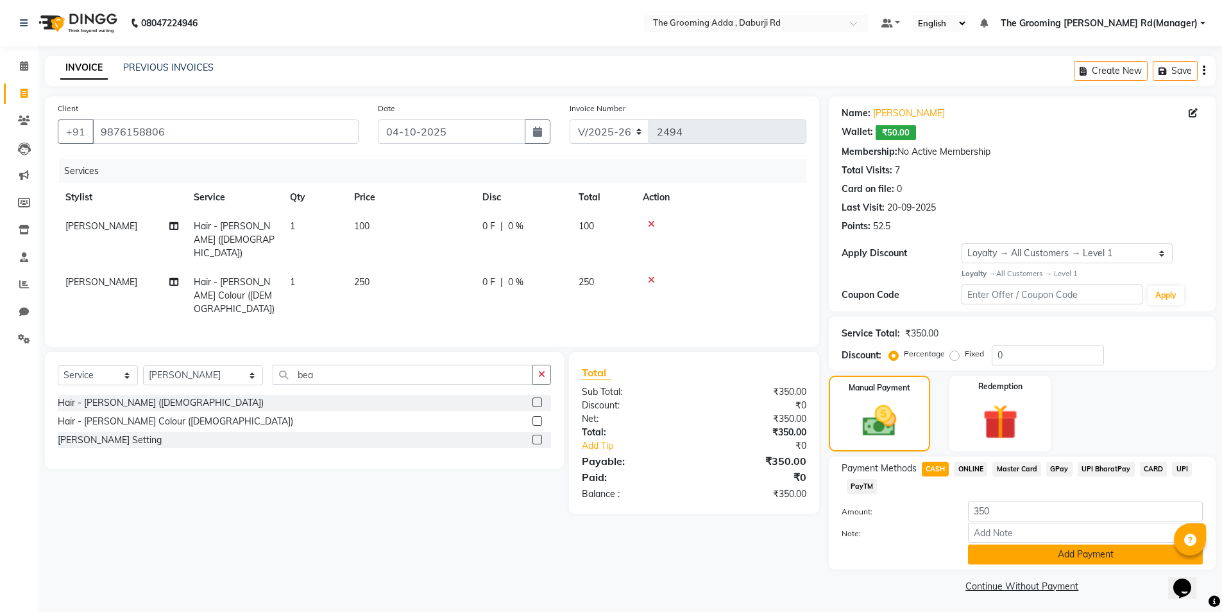
click at [1027, 560] on button "Add Payment" at bounding box center [1085, 554] width 235 height 20
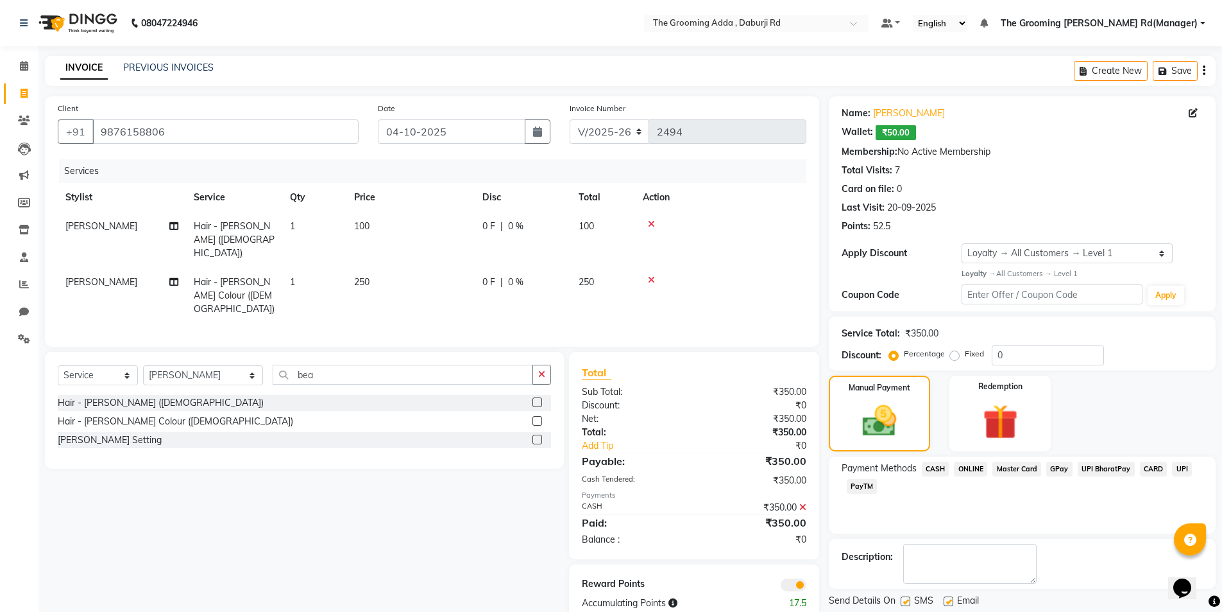
click at [951, 595] on div "Email" at bounding box center [967, 602] width 46 height 16
click at [904, 601] on label at bounding box center [906, 601] width 10 height 10
click at [904, 601] on input "checkbox" at bounding box center [905, 601] width 8 height 8
checkbox input "false"
click at [945, 599] on label at bounding box center [949, 601] width 10 height 10
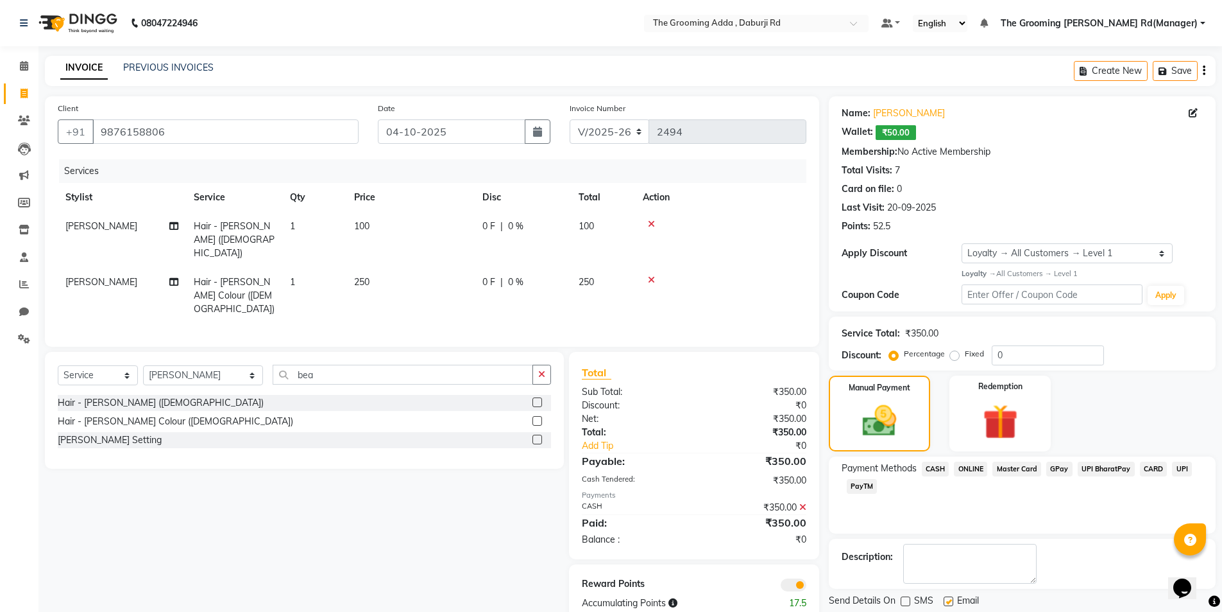
click at [945, 599] on input "checkbox" at bounding box center [948, 601] width 8 height 8
checkbox input "false"
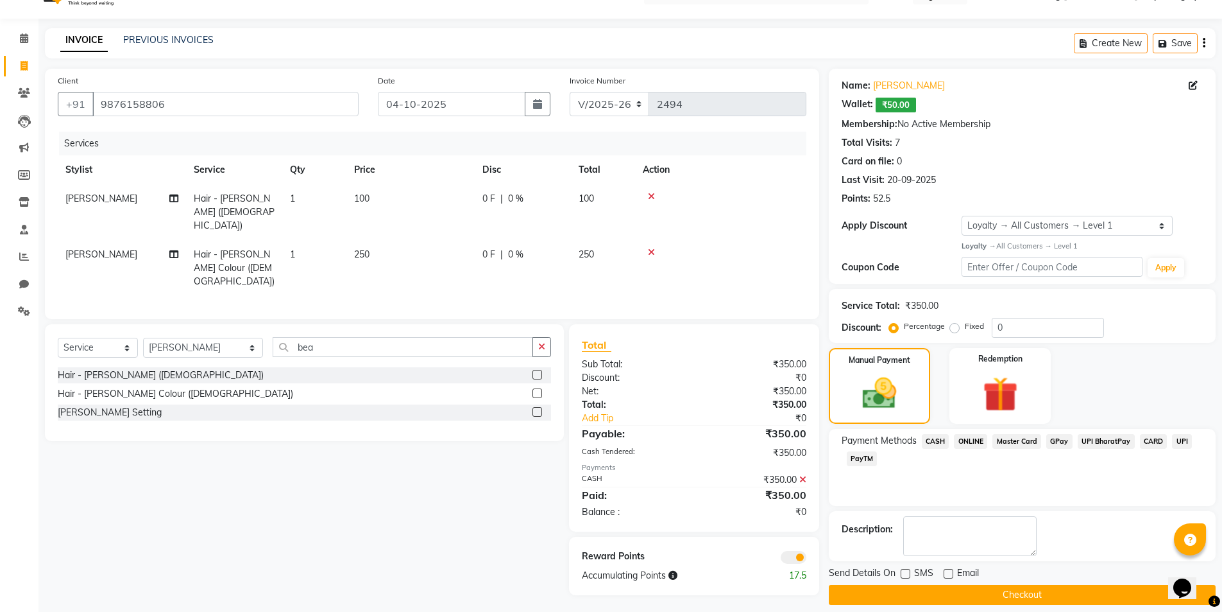
scroll to position [40, 0]
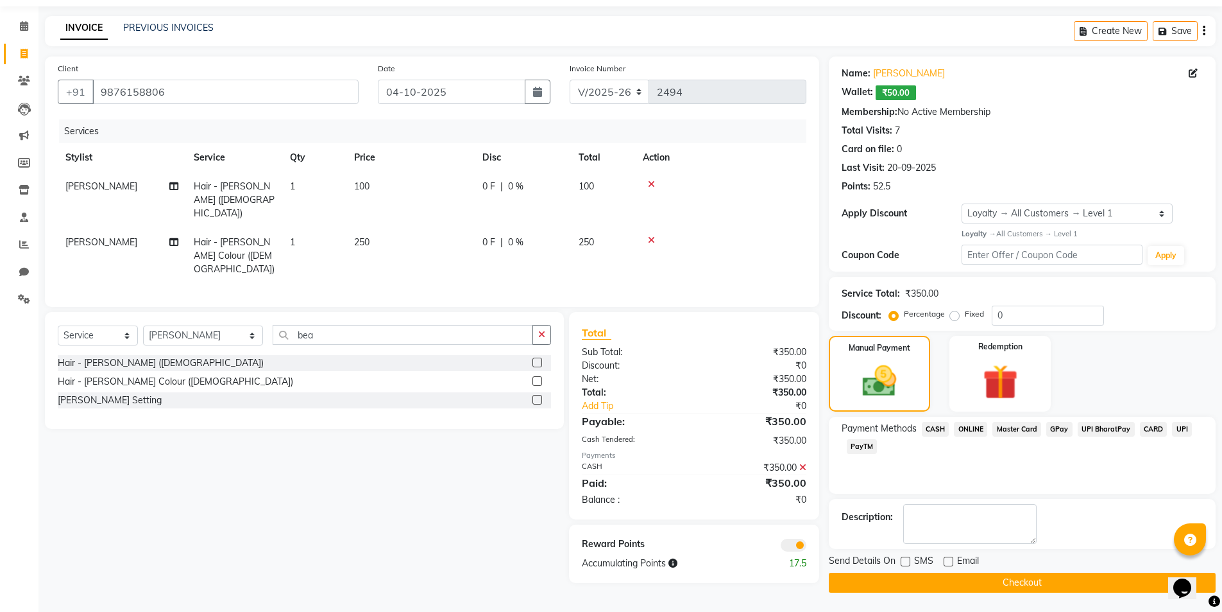
click at [925, 591] on button "Checkout" at bounding box center [1022, 582] width 387 height 20
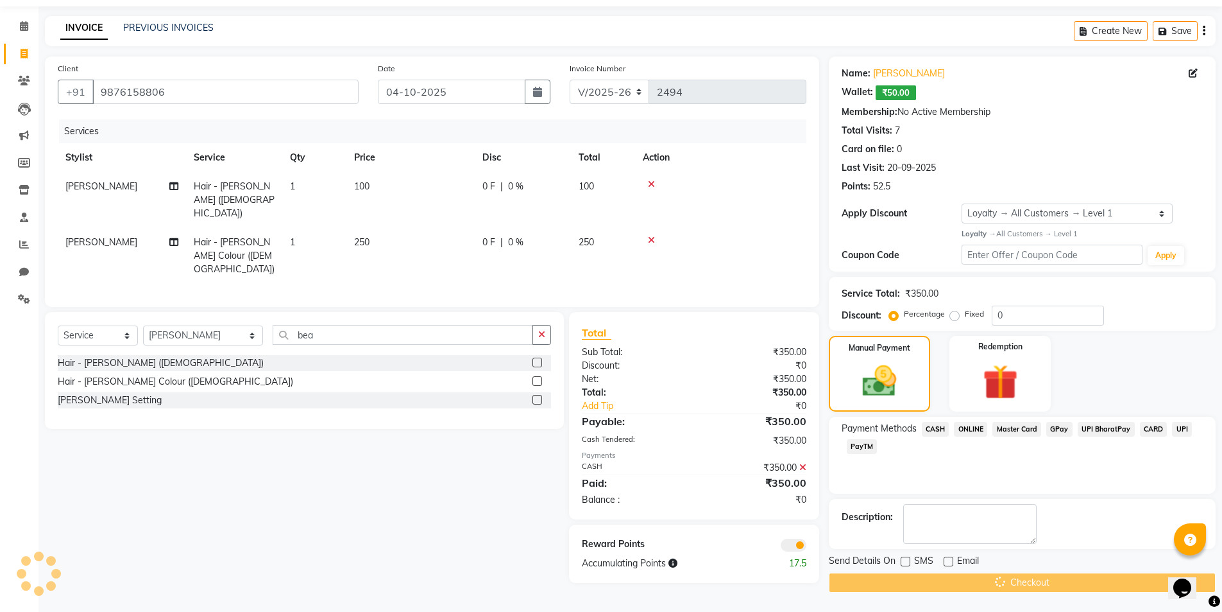
click at [932, 579] on div "Checkout" at bounding box center [1022, 582] width 387 height 20
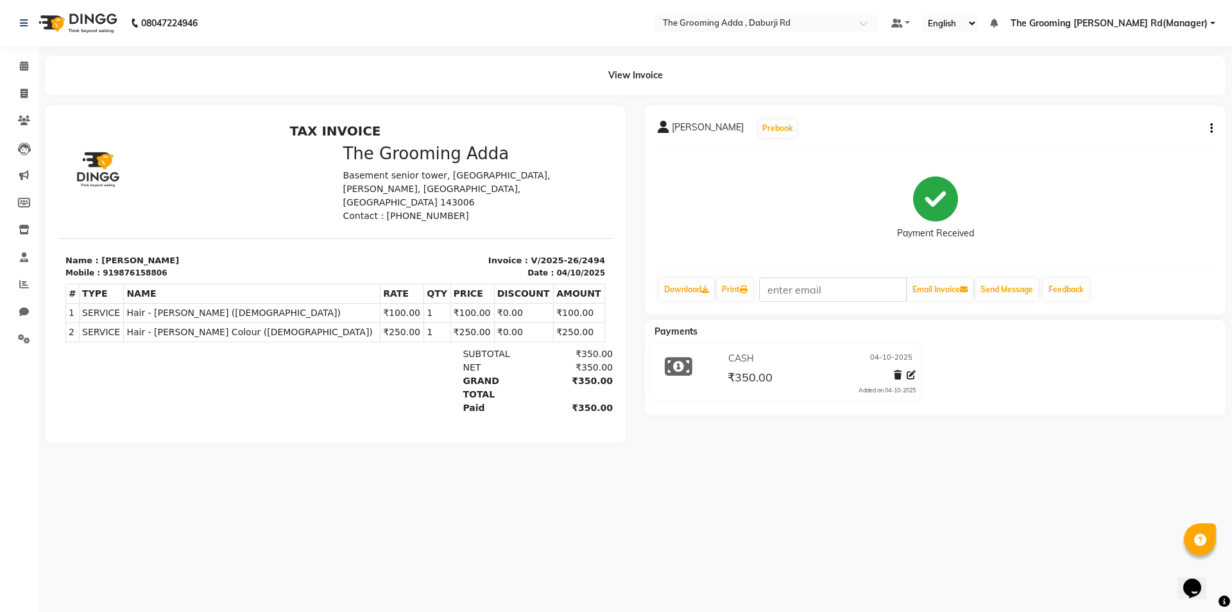
select select "service"
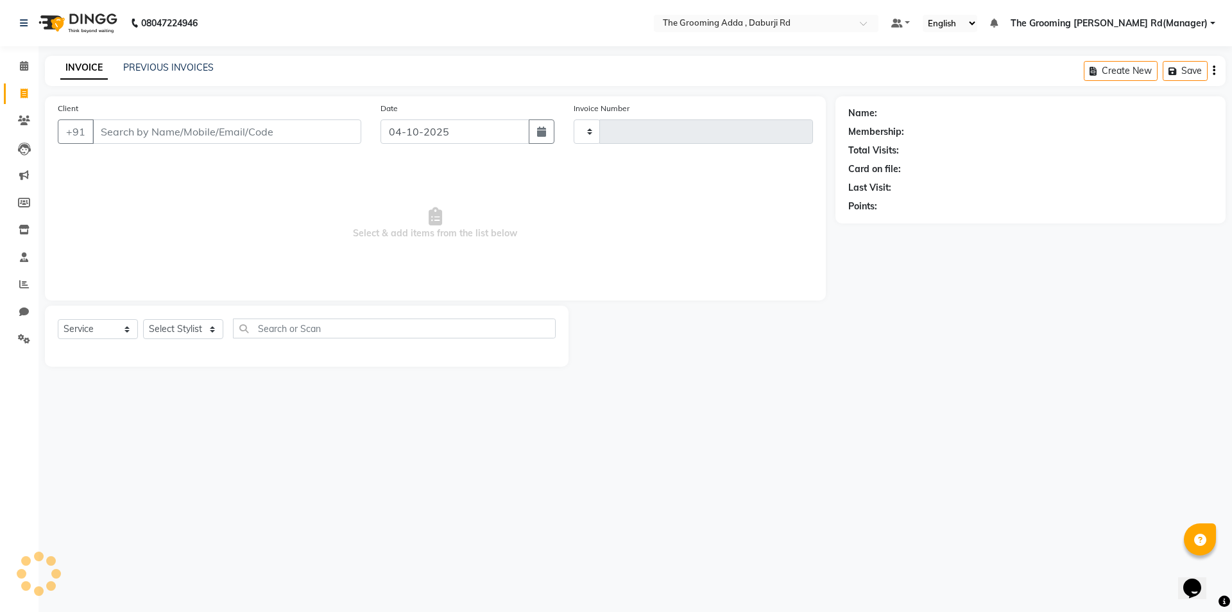
type input "2495"
select select "8001"
